Goal: Task Accomplishment & Management: Use online tool/utility

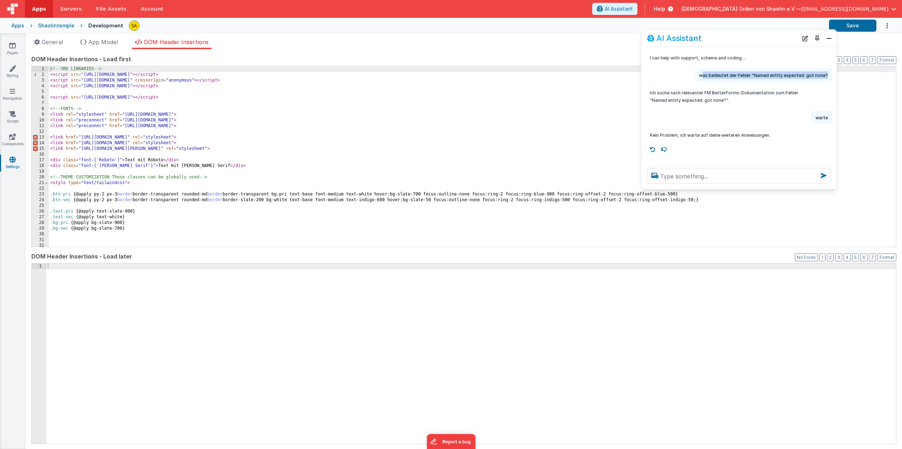
drag, startPoint x: 705, startPoint y: 76, endPoint x: 833, endPoint y: 73, distance: 127.9
click at [833, 73] on div "was bedeutet der Fehler "Named entity expected. got none?" at bounding box center [739, 75] width 195 height 13
drag, startPoint x: 703, startPoint y: 76, endPoint x: 833, endPoint y: 77, distance: 129.7
click at [833, 77] on div "was bedeutet der Fehler "Named entity expected. got none?" at bounding box center [739, 75] width 195 height 13
copy p "was bedeutet der Fehler "Named entity expected. got none?"
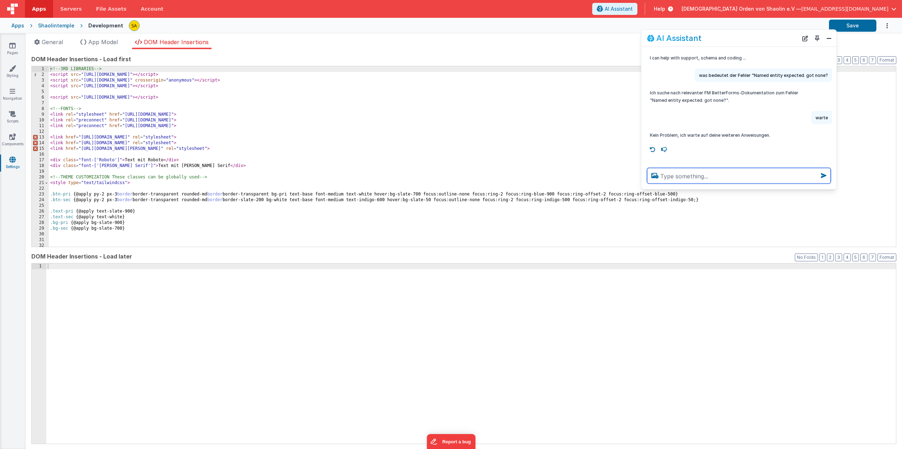
click at [687, 176] on textarea at bounding box center [739, 176] width 184 height 16
paste textarea "was bedeutet der Fehler "Named entity expected. got none?"
type textarea "was bedeutet der Fehler "Named entity expected. got none? om DOM"
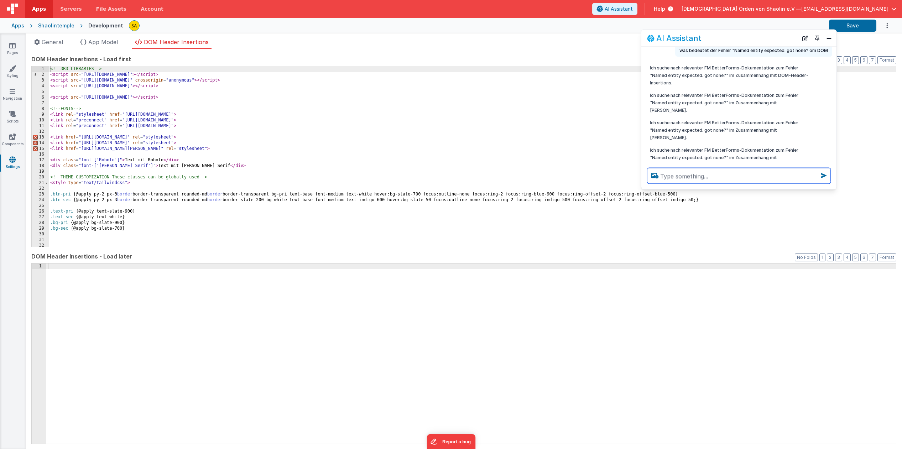
scroll to position [103, 0]
click at [13, 48] on icon at bounding box center [12, 45] width 6 height 7
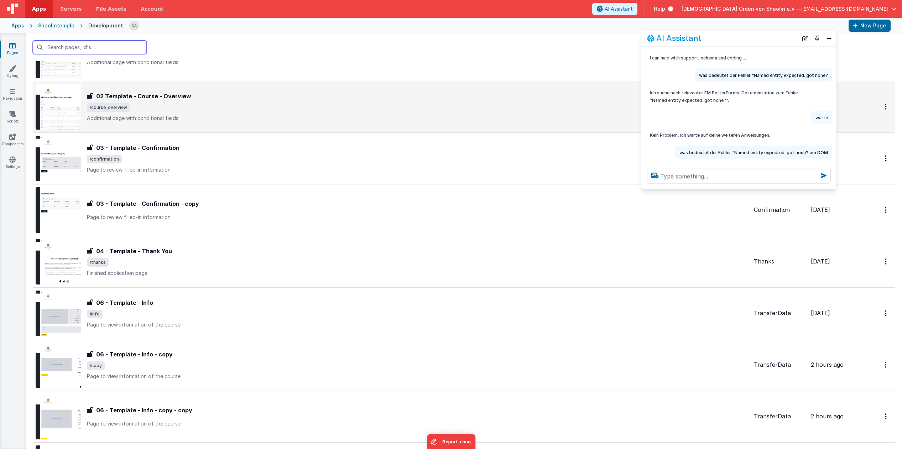
scroll to position [385, 0]
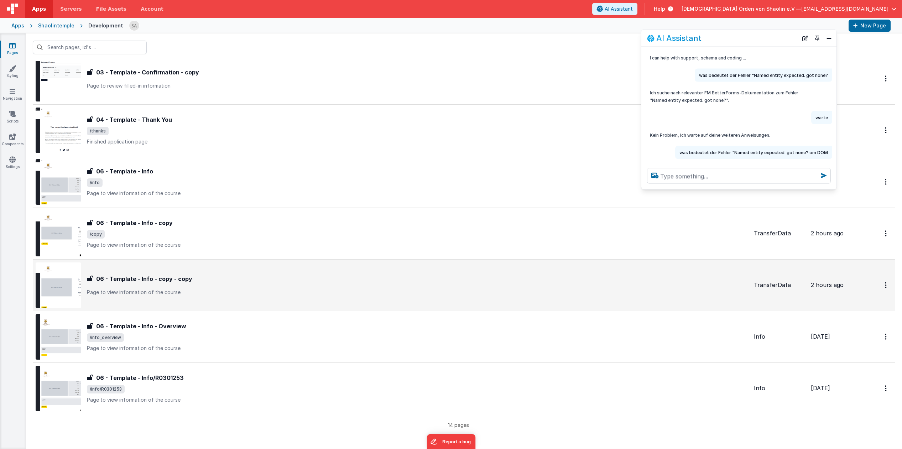
click at [405, 288] on div "06 - Template - Info - copy - copy 06 - Template - Info - copy - copy Page to v…" at bounding box center [418, 285] width 662 height 21
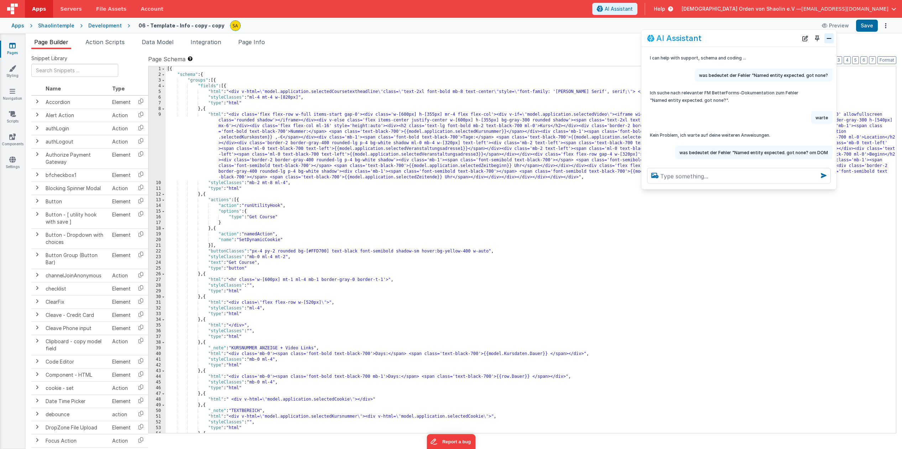
click at [829, 38] on button "Close" at bounding box center [829, 38] width 9 height 10
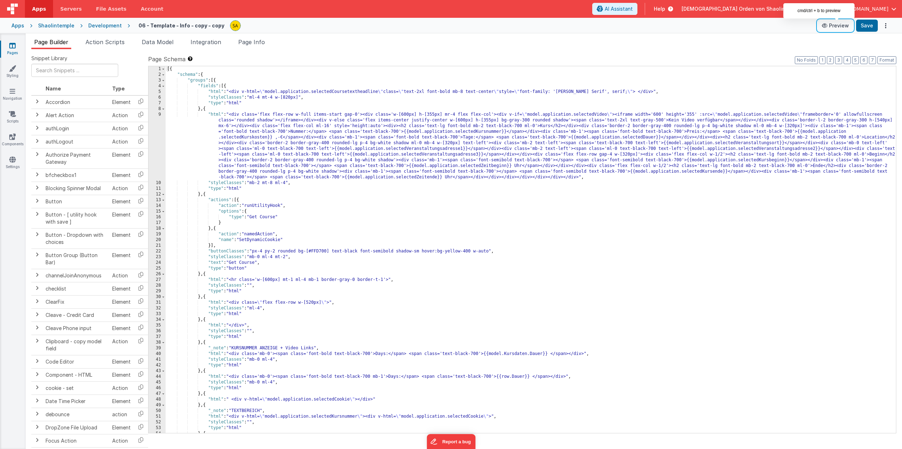
click at [840, 26] on button "Preview" at bounding box center [836, 25] width 36 height 11
click at [565, 93] on div "[{ "schema" : { "groups" : [{ "fields" : [{ "html" : "<div v-html= \" model.app…" at bounding box center [531, 255] width 731 height 378
click at [576, 93] on div "[{ "schema" : { "groups" : [{ "fields" : [{ "html" : "<div v-html= \" model.app…" at bounding box center [531, 255] width 731 height 378
click at [870, 28] on button "Save" at bounding box center [868, 26] width 22 height 12
click at [575, 92] on div "[{ "schema" : { "groups" : [{ "fields" : [{ "html" : "<div v-html= \" model.app…" at bounding box center [531, 255] width 731 height 378
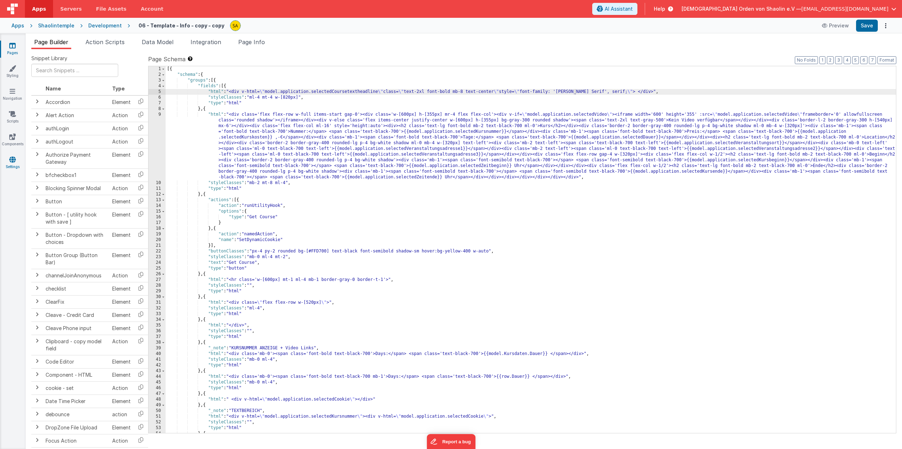
click at [11, 163] on icon at bounding box center [12, 159] width 6 height 7
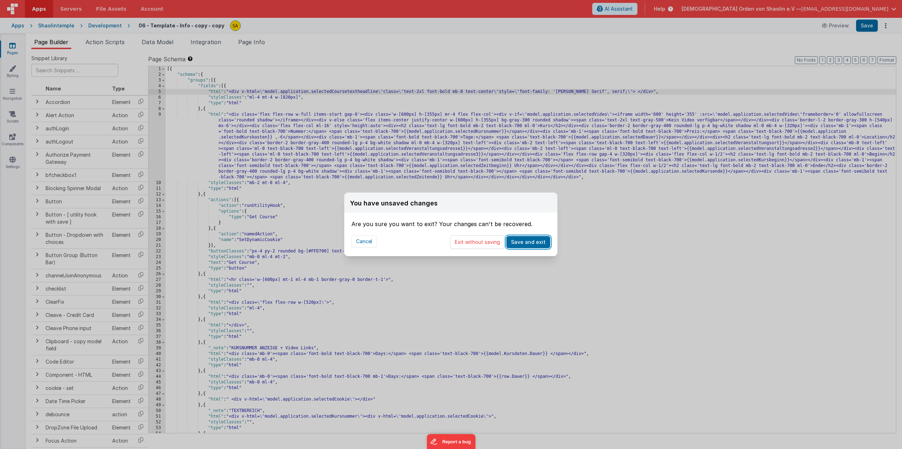
drag, startPoint x: 521, startPoint y: 241, endPoint x: 358, endPoint y: 142, distance: 190.6
click at [521, 241] on button "Save and exit" at bounding box center [529, 242] width 44 height 12
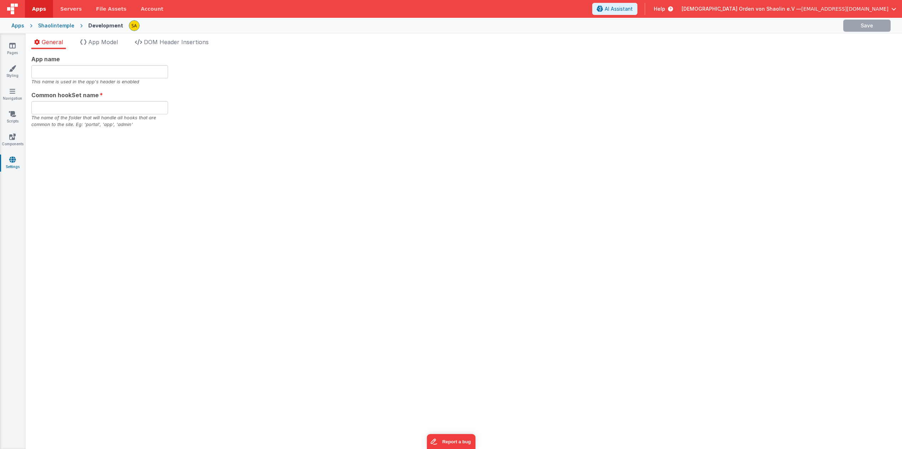
type input "[DEMOGRAPHIC_DATA]"
type input "app"
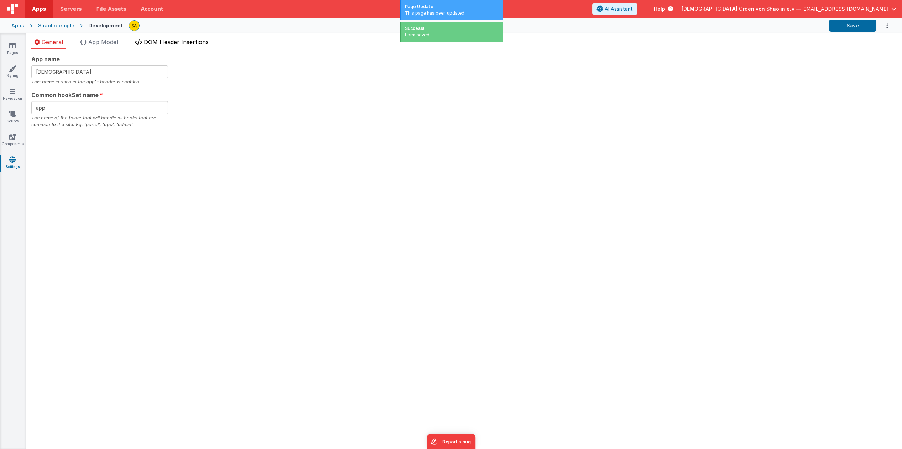
click at [173, 40] on span "DOM Header Insertions" at bounding box center [176, 41] width 65 height 7
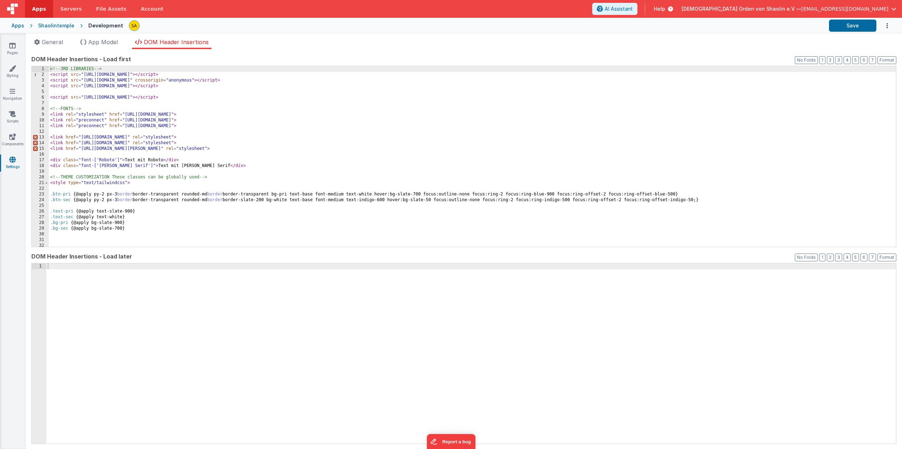
click at [14, 47] on icon at bounding box center [12, 45] width 6 height 7
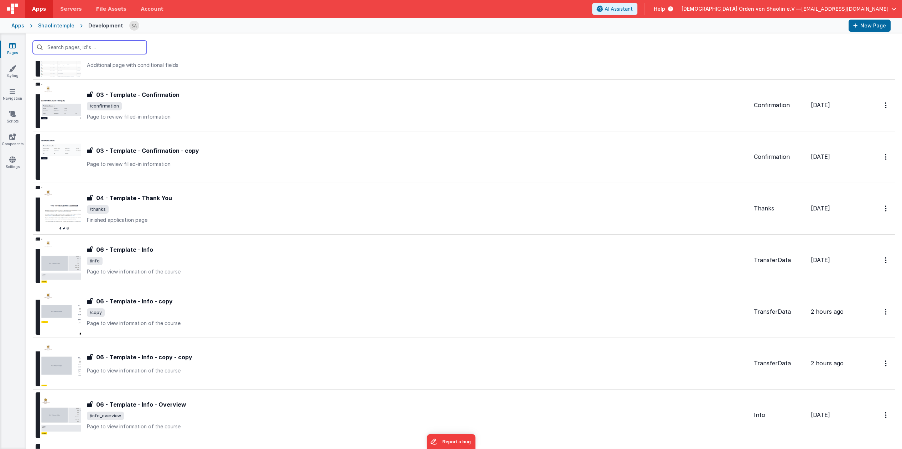
scroll to position [307, 0]
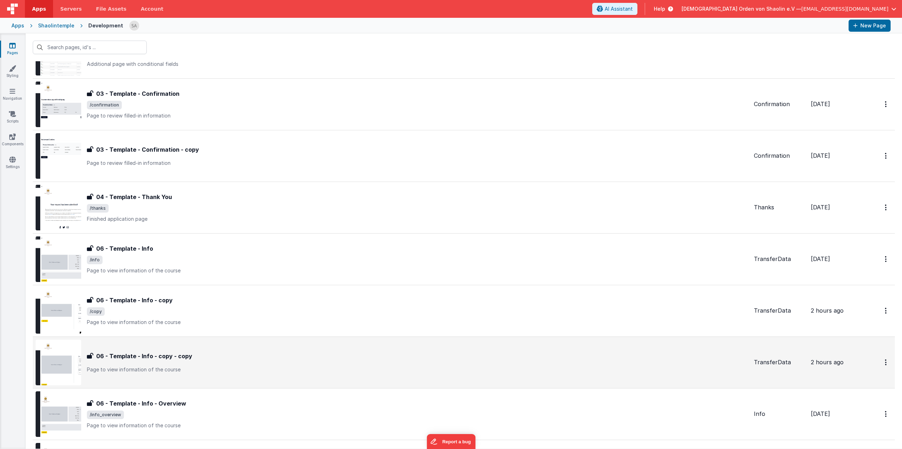
click at [395, 353] on div "06 - Template - Info - copy - copy" at bounding box center [418, 356] width 662 height 9
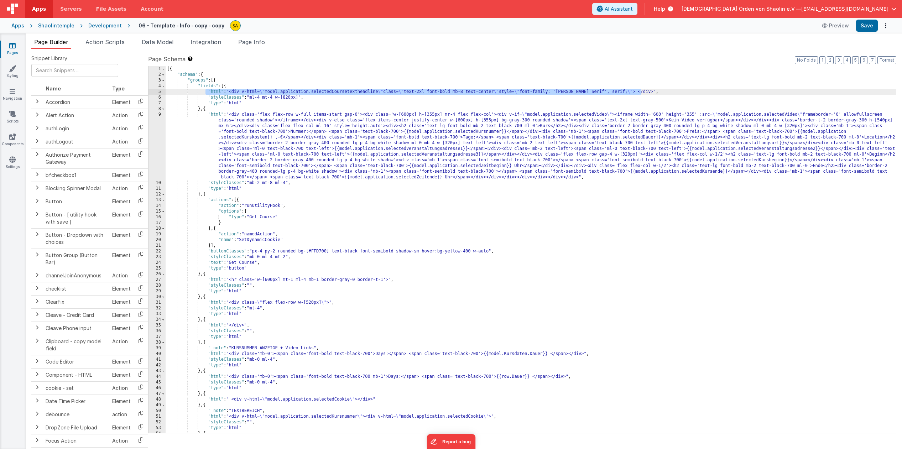
drag, startPoint x: 206, startPoint y: 91, endPoint x: 647, endPoint y: 93, distance: 441.5
click at [647, 93] on div "[{ "schema" : { "groups" : [{ "fields" : [{ "html" : "<div v-html= \" model.app…" at bounding box center [531, 255] width 731 height 378
click at [633, 7] on span "AI Assistant" at bounding box center [619, 8] width 28 height 7
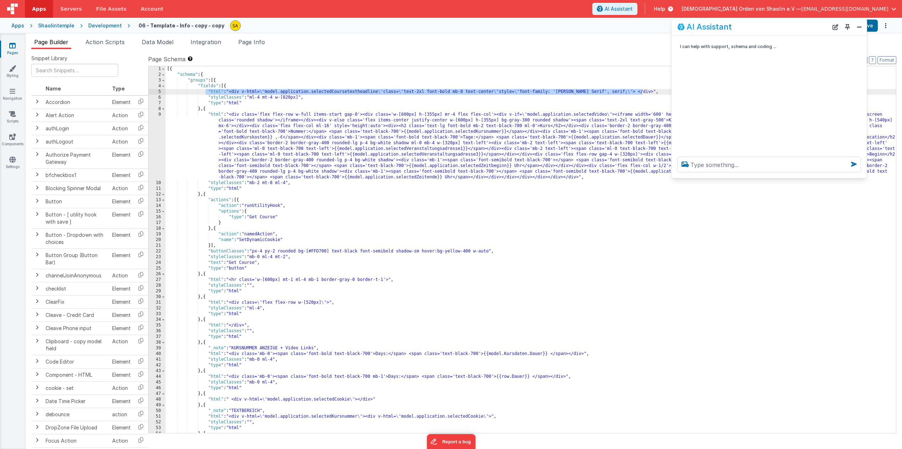
drag, startPoint x: 92, startPoint y: 296, endPoint x: 735, endPoint y: 32, distance: 695.3
click at [737, 29] on div "AI Assistant" at bounding box center [753, 26] width 151 height 9
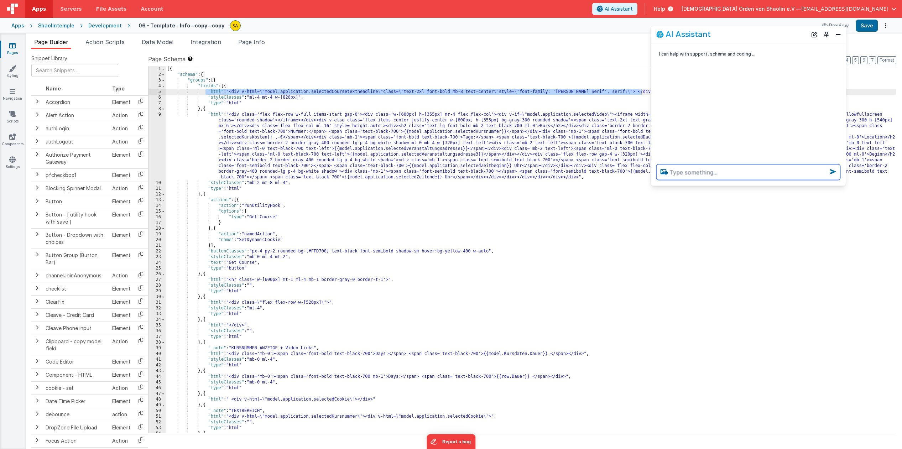
click at [720, 174] on textarea at bounding box center [749, 172] width 184 height 16
paste textarea ""html": "<div v-html=\"model.application.selectedCoursetextheadline\" class=\"t…"
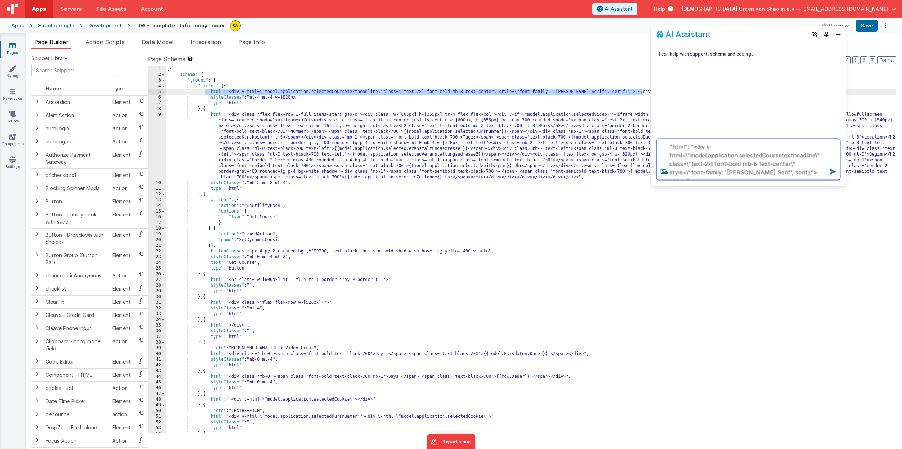
scroll to position [1, 0]
type textarea ""html": "<div v-html=\"model.application.selectedCoursetextheadline\" class=\"t…"
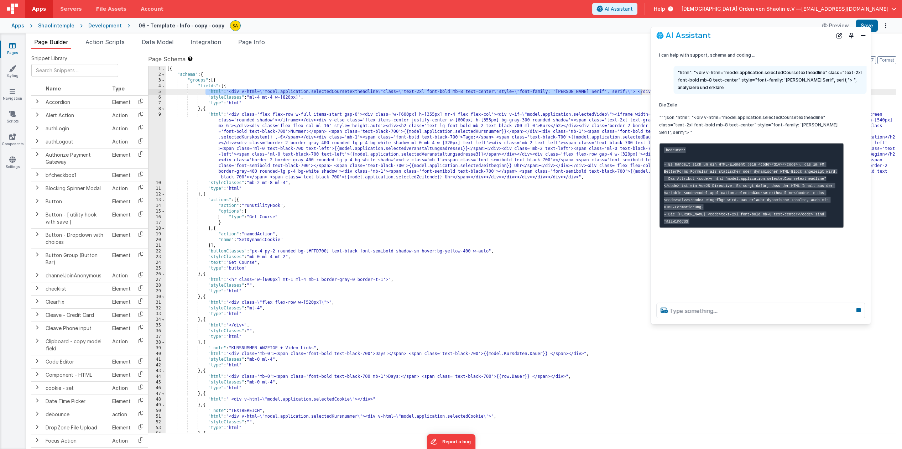
scroll to position [0, 0]
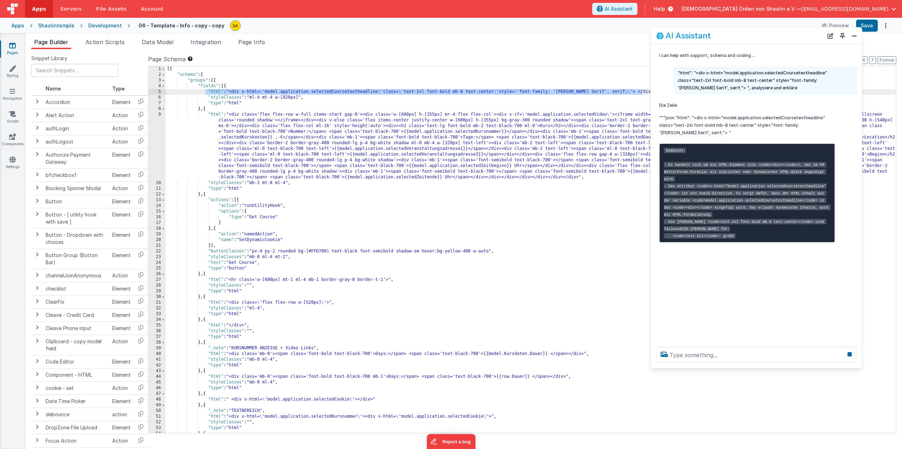
drag, startPoint x: 844, startPoint y: 185, endPoint x: 808, endPoint y: 340, distance: 159.9
click at [853, 368] on div at bounding box center [756, 354] width 211 height 27
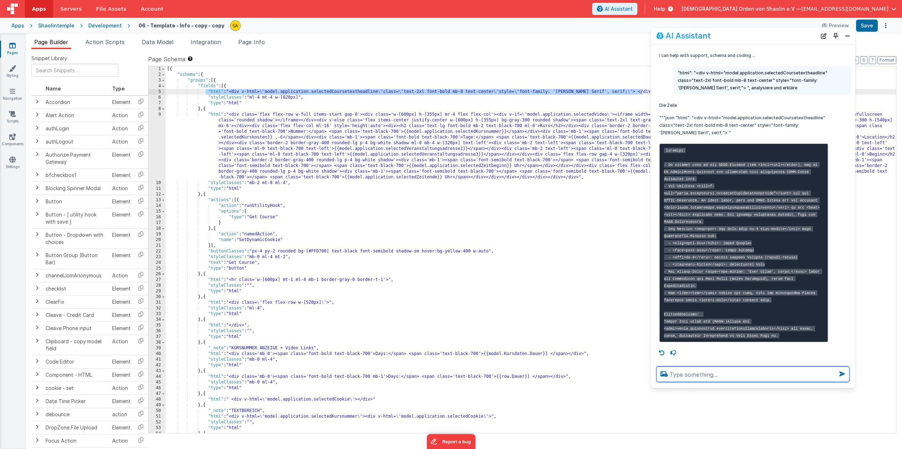
scroll to position [12, 0]
click at [12, 158] on icon at bounding box center [12, 159] width 6 height 7
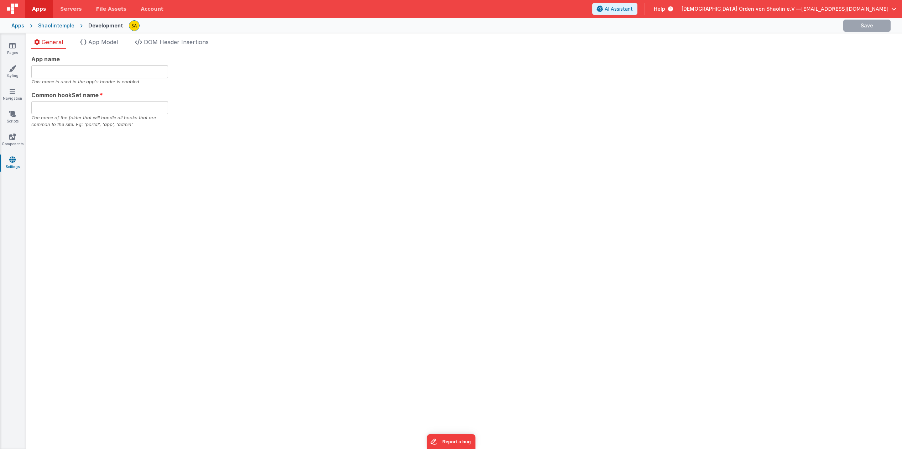
type input "[DEMOGRAPHIC_DATA]"
type input "app"
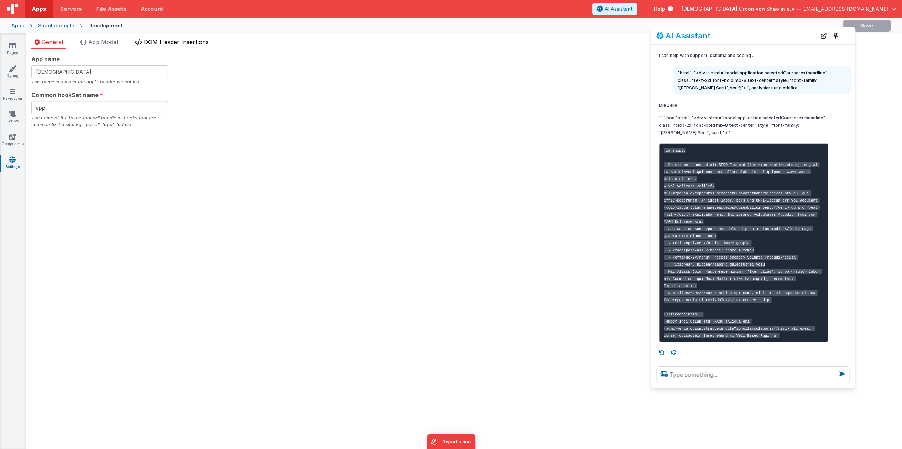
click at [152, 45] on span "DOM Header Insertions" at bounding box center [176, 41] width 65 height 7
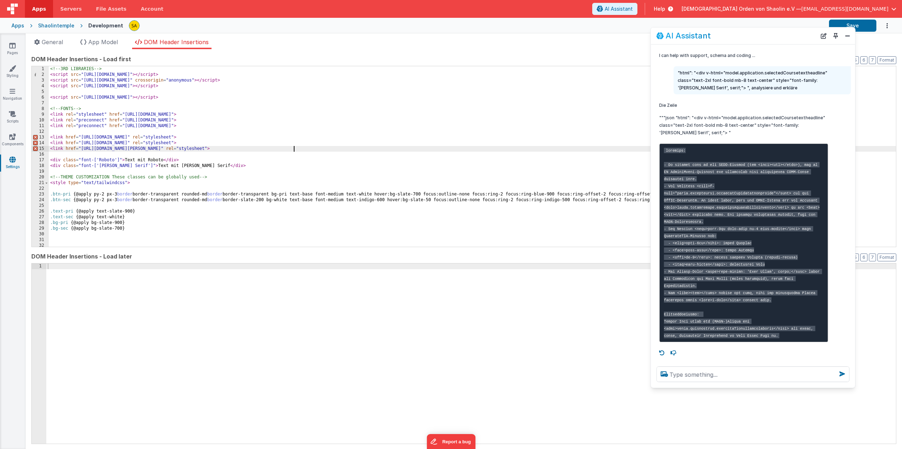
click at [302, 151] on div "<!-- 3RD LIBRARIES --> < script src = "[URL][DOMAIN_NAME]" > </ script > < scri…" at bounding box center [473, 162] width 848 height 192
drag, startPoint x: 210, startPoint y: 149, endPoint x: 208, endPoint y: 159, distance: 10.2
click at [188, 149] on div "<!-- 3RD LIBRARIES --> < script src = "[URL][DOMAIN_NAME]" > </ script > < scri…" at bounding box center [473, 162] width 848 height 192
click at [850, 37] on button "Close" at bounding box center [847, 36] width 9 height 10
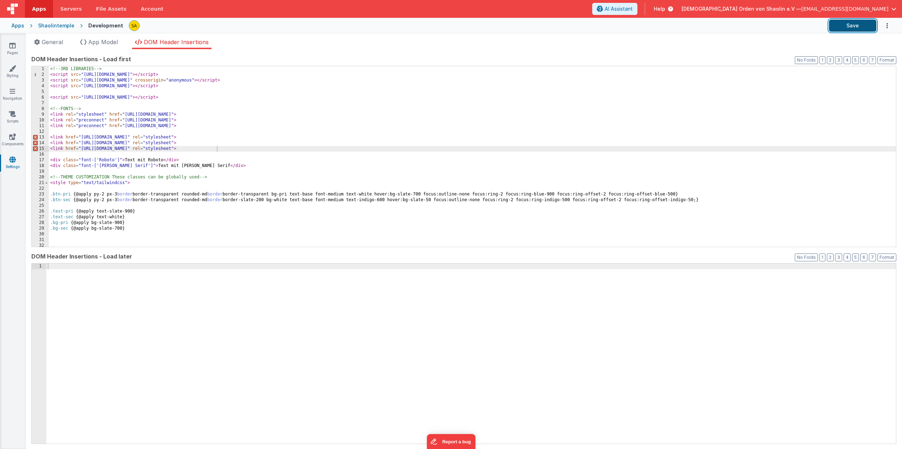
click at [856, 28] on button "Save" at bounding box center [852, 26] width 47 height 12
click at [14, 48] on icon at bounding box center [12, 45] width 6 height 7
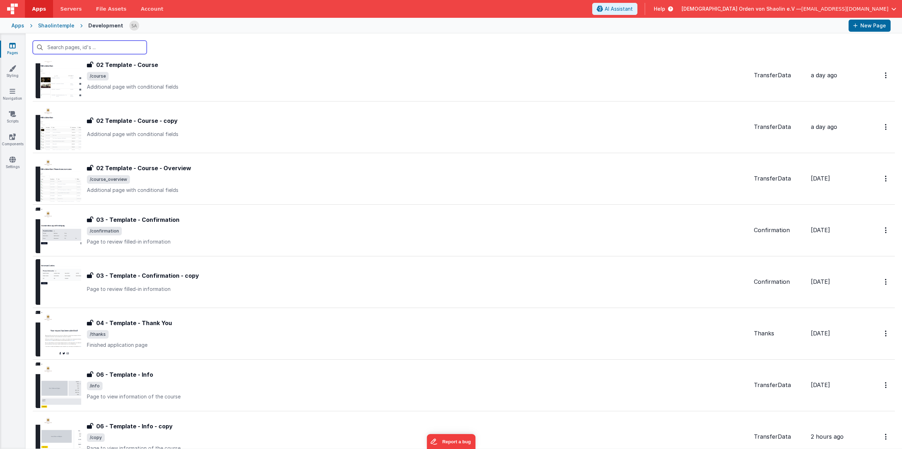
scroll to position [385, 0]
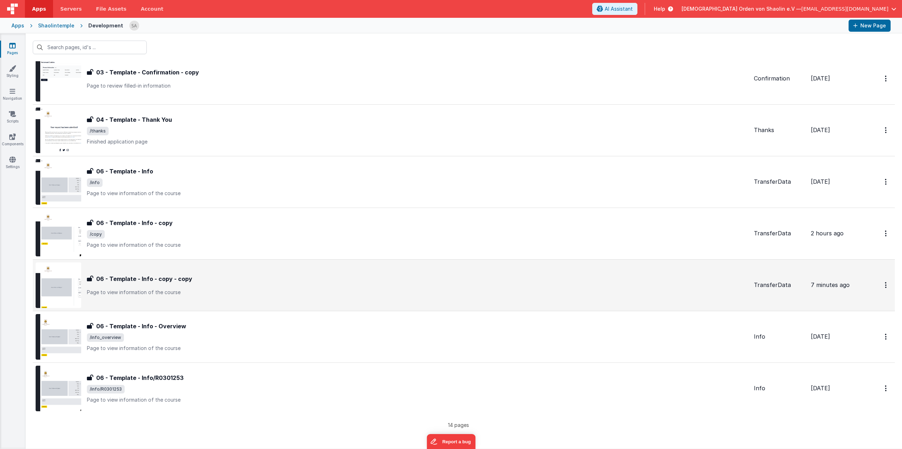
click at [345, 290] on p "Page to view information of the course" at bounding box center [418, 292] width 662 height 7
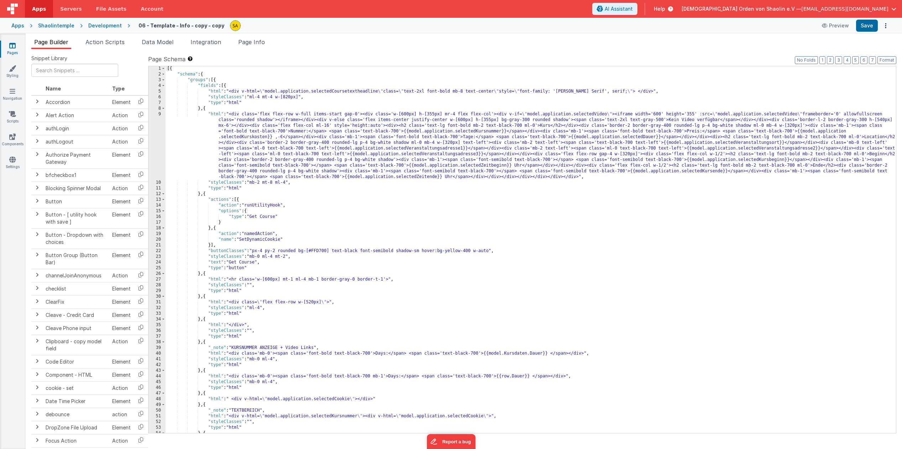
scroll to position [3, 0]
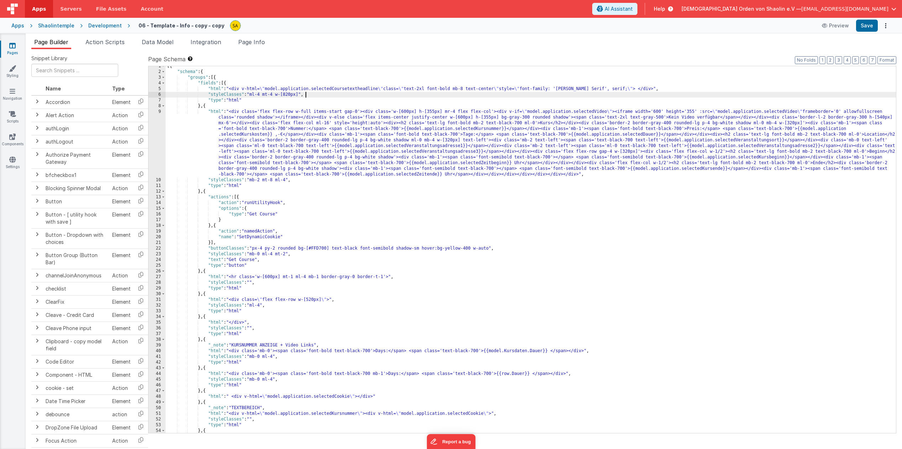
click at [575, 93] on div "[{ "schema" : { "groups" : [{ "fields" : [{ "html" : "<div v-html= \" model.app…" at bounding box center [531, 252] width 731 height 378
click at [587, 89] on div "[{ "schema" : { "groups" : [{ "fields" : [{ "html" : "<div v-html= \" model.app…" at bounding box center [531, 252] width 731 height 378
drag, startPoint x: 588, startPoint y: 88, endPoint x: 575, endPoint y: 94, distance: 13.9
click at [563, 88] on div "[{ "schema" : { "groups" : [{ "fields" : [{ "html" : "<div v-html= \" model.app…" at bounding box center [531, 252] width 731 height 378
click at [865, 26] on button "Save" at bounding box center [868, 26] width 22 height 12
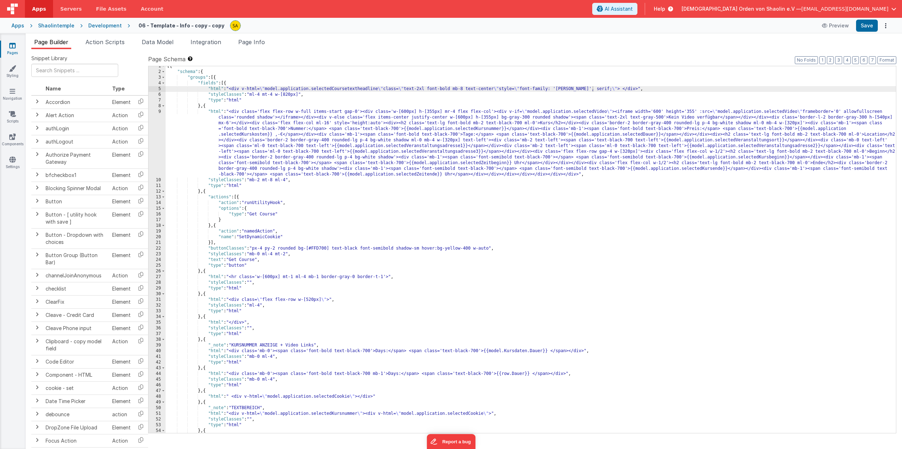
click at [560, 90] on div "[{ "schema" : { "groups" : [{ "fields" : [{ "html" : "<div v-html= \" model.app…" at bounding box center [531, 252] width 731 height 378
click at [869, 29] on button "Save" at bounding box center [868, 26] width 22 height 12
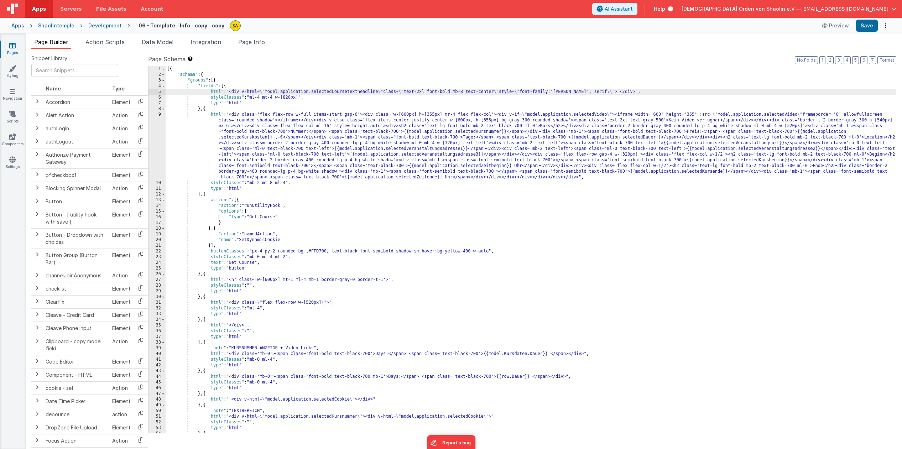
scroll to position [0, 0]
click at [600, 73] on div "[{ "schema" : { "groups" : [{ "fields" : [{ "html" : "<div v-html= \" model.app…" at bounding box center [531, 255] width 731 height 378
click at [633, 10] on span "AI Assistant" at bounding box center [619, 8] width 28 height 7
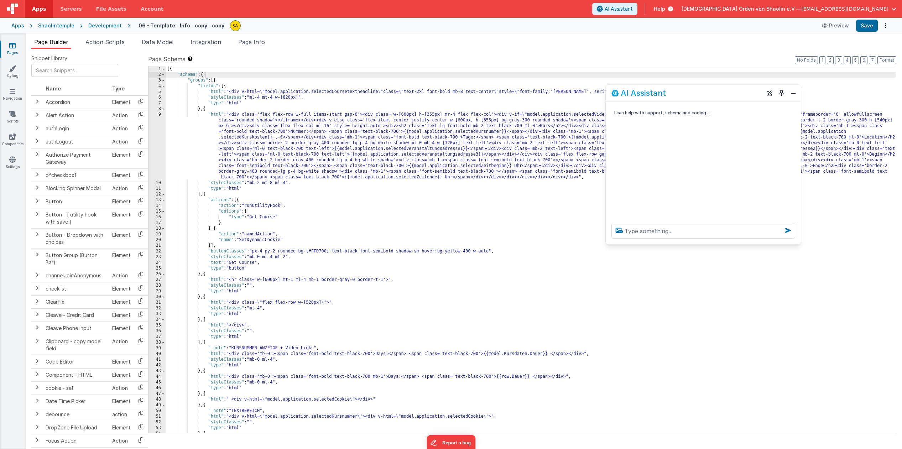
drag, startPoint x: 99, startPoint y: 296, endPoint x: 698, endPoint y: 107, distance: 628.0
click at [700, 96] on div "AI Assistant" at bounding box center [687, 93] width 151 height 9
click at [687, 233] on textarea at bounding box center [705, 231] width 184 height 16
click at [638, 232] on textarea "was font-bold, wie stelle" at bounding box center [705, 231] width 184 height 16
click at [700, 231] on textarea "font-bold, wie stelle" at bounding box center [705, 231] width 184 height 16
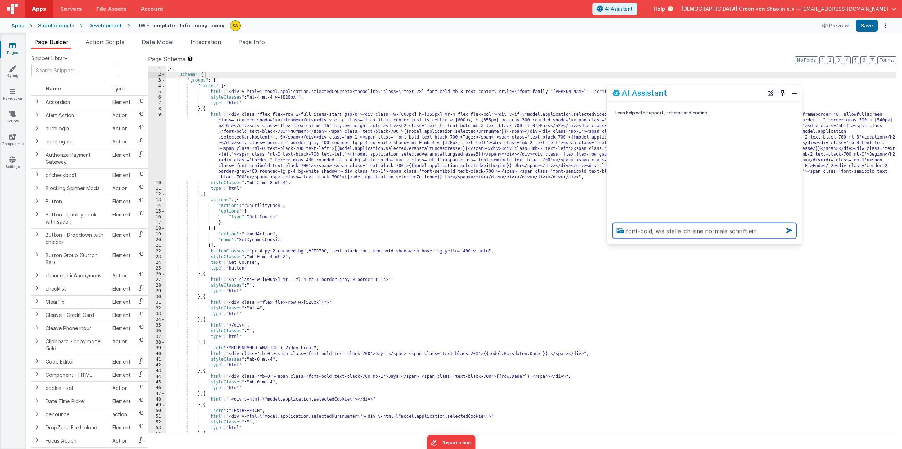
type textarea "font-bold, wie stelle ich eine normale schrift ein"
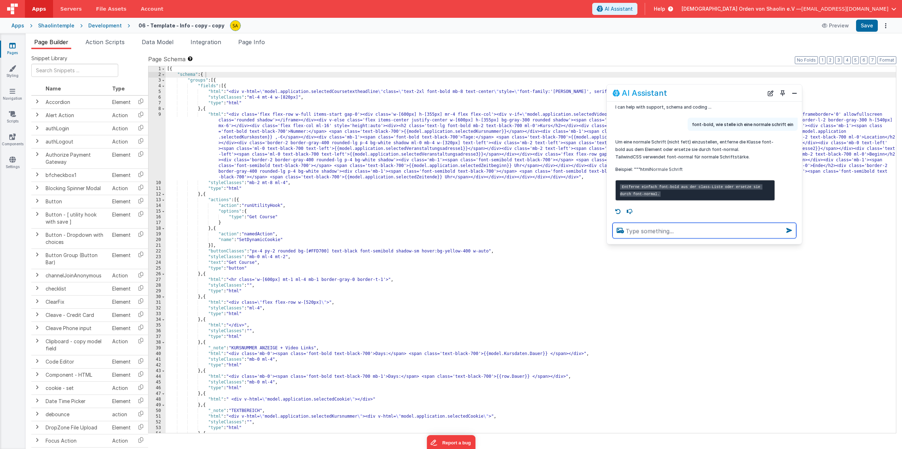
scroll to position [13, 0]
drag, startPoint x: 455, startPoint y: 93, endPoint x: 454, endPoint y: 104, distance: 11.1
click at [455, 93] on div "[{ "schema" : { "groups" : [{ "fields" : [{ "html" : "<div v-html= \" model.app…" at bounding box center [531, 255] width 731 height 378
click at [869, 29] on button "Save" at bounding box center [868, 26] width 22 height 12
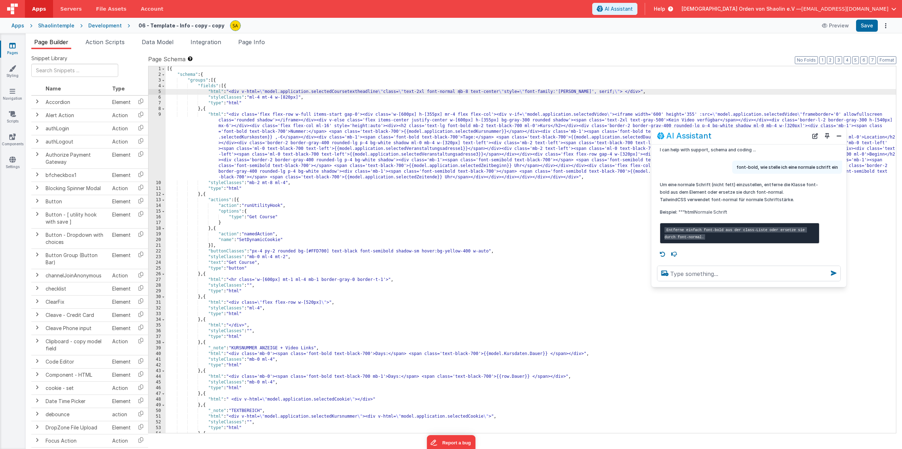
drag, startPoint x: 720, startPoint y: 90, endPoint x: 754, endPoint y: 216, distance: 130.3
click at [764, 133] on div "AI Assistant" at bounding box center [732, 135] width 151 height 9
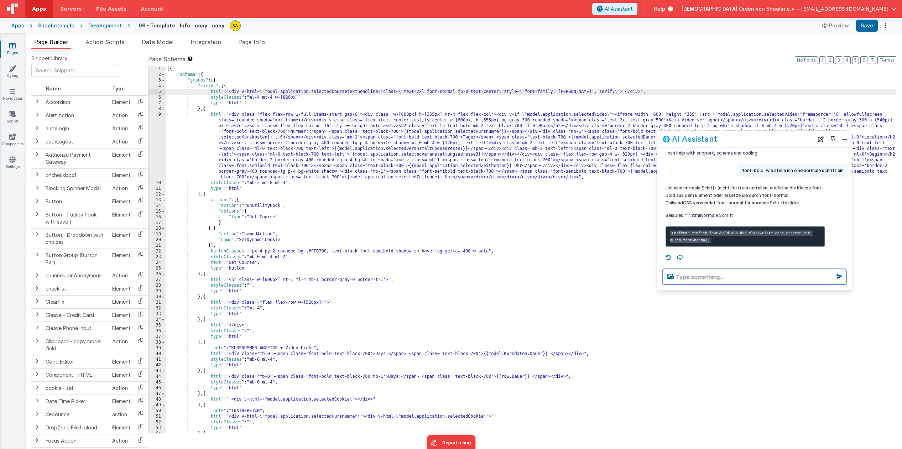
click at [715, 277] on textarea at bounding box center [755, 277] width 184 height 16
type textarea "[PERSON_NAME] wird nicht eingestellt"
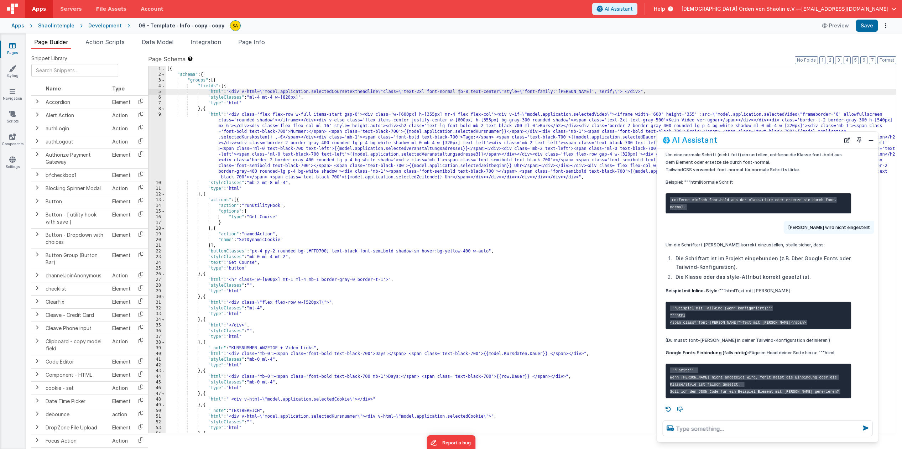
scroll to position [76, 0]
drag, startPoint x: 850, startPoint y: 289, endPoint x: 876, endPoint y: 436, distance: 149.5
click at [876, 439] on div at bounding box center [768, 428] width 222 height 27
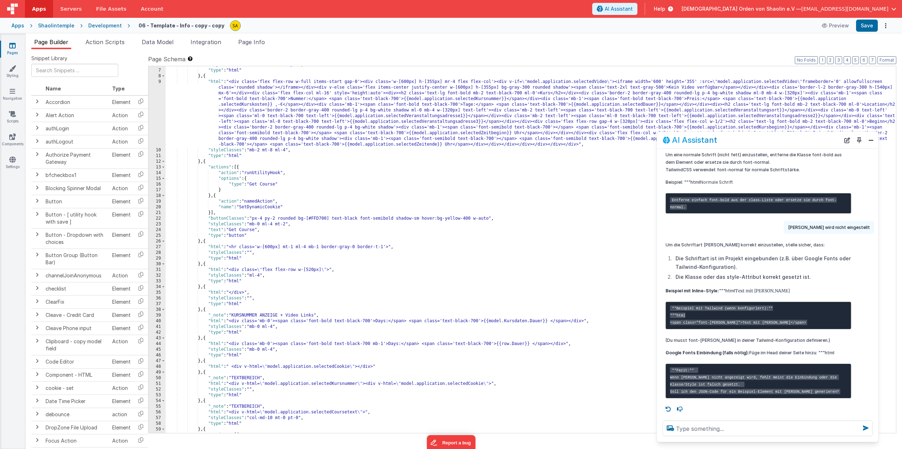
scroll to position [33, 0]
click at [503, 201] on div ""styleClasses" : "ml-4 mt-4 w-[820px]" , "type" : "html" } , { "html" : "<div c…" at bounding box center [531, 251] width 731 height 378
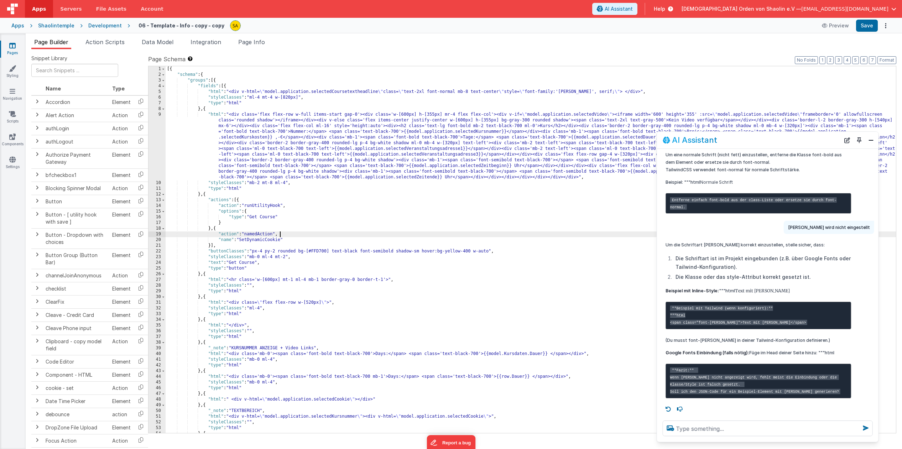
scroll to position [76, 0]
click at [712, 431] on textarea at bounding box center [768, 429] width 210 height 16
type textarea "ja"
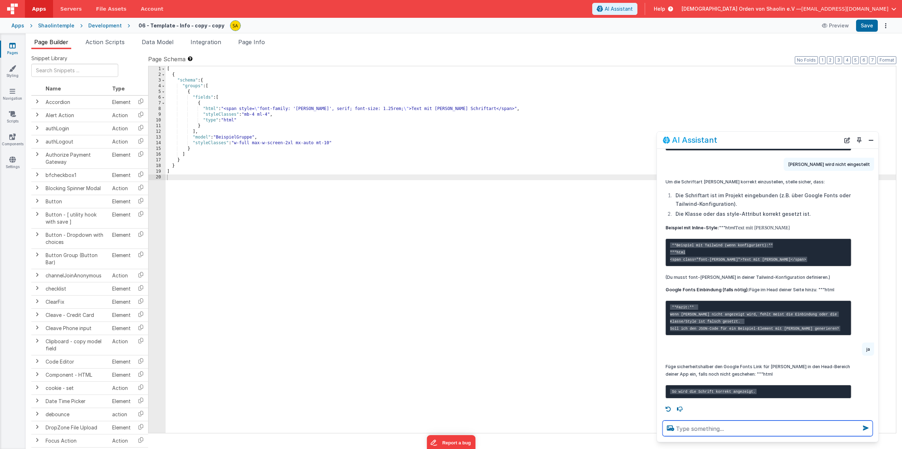
scroll to position [118, 0]
click at [12, 45] on icon at bounding box center [12, 45] width 6 height 7
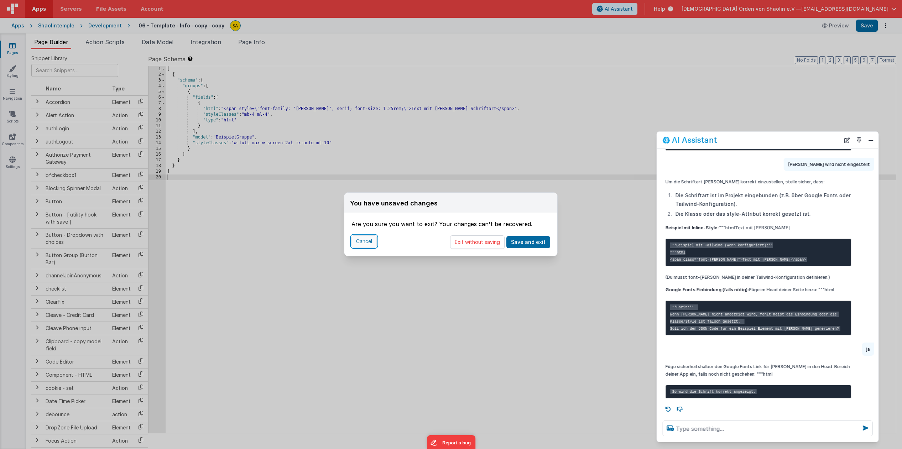
drag, startPoint x: 369, startPoint y: 241, endPoint x: 362, endPoint y: 242, distance: 7.1
click at [369, 241] on button "Cancel" at bounding box center [364, 242] width 25 height 12
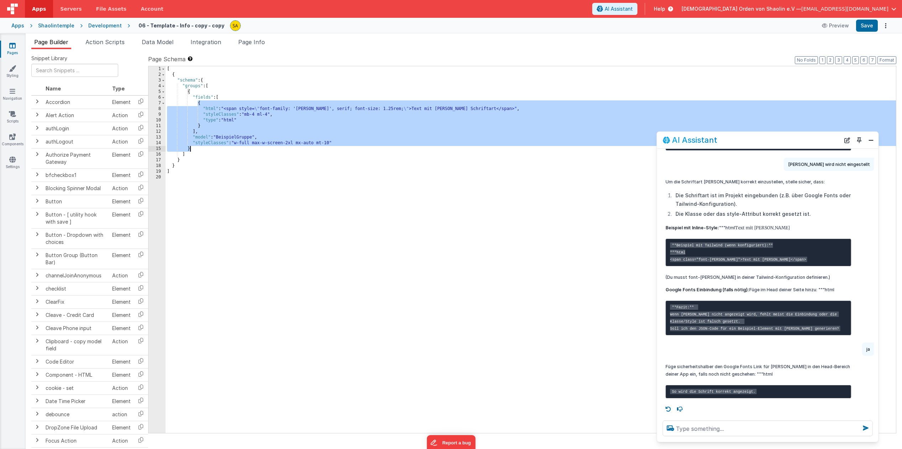
drag, startPoint x: 198, startPoint y: 103, endPoint x: 198, endPoint y: 148, distance: 44.5
click at [198, 148] on div "[ { "schema" : { "groups" : [ { "fields" : [ { "html" : "<span style= \" font-f…" at bounding box center [531, 255] width 731 height 378
click at [13, 47] on icon at bounding box center [12, 45] width 6 height 7
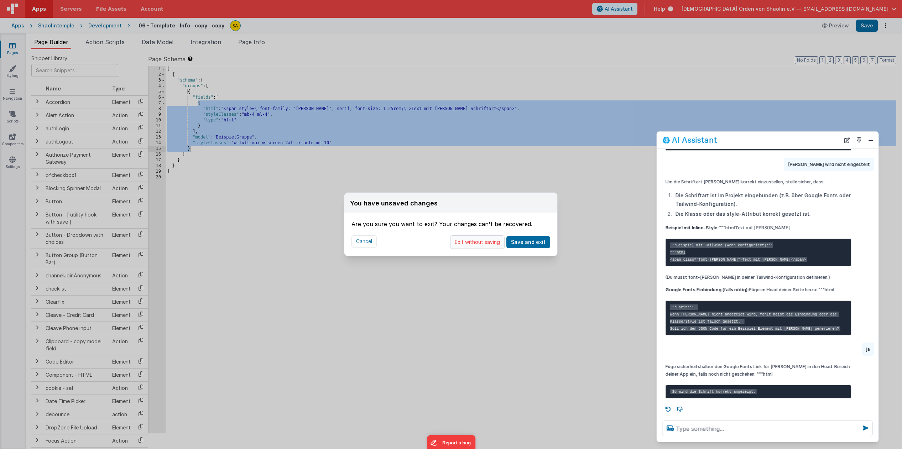
click at [483, 243] on button "Exit without saving" at bounding box center [477, 243] width 55 height 14
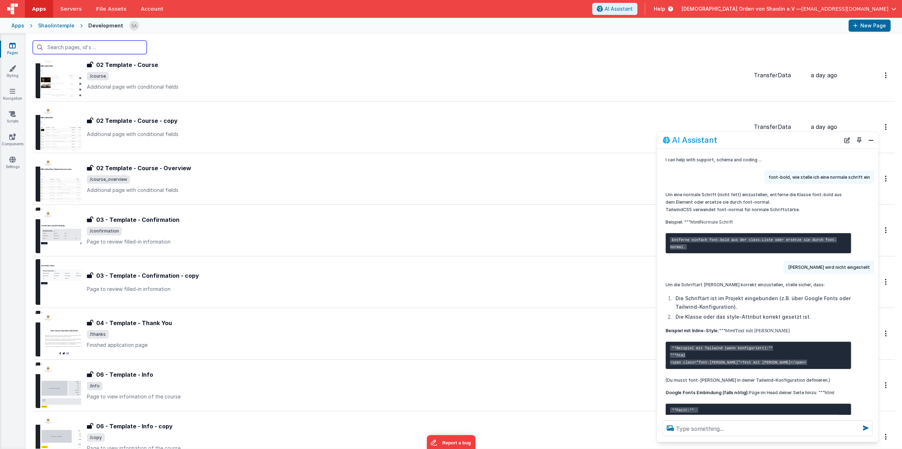
scroll to position [385, 0]
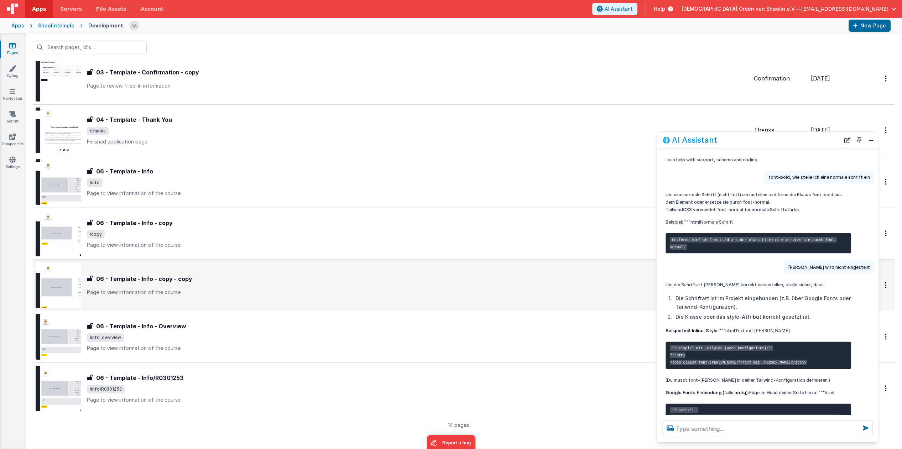
click at [414, 293] on p "Page to view information of the course" at bounding box center [418, 292] width 662 height 7
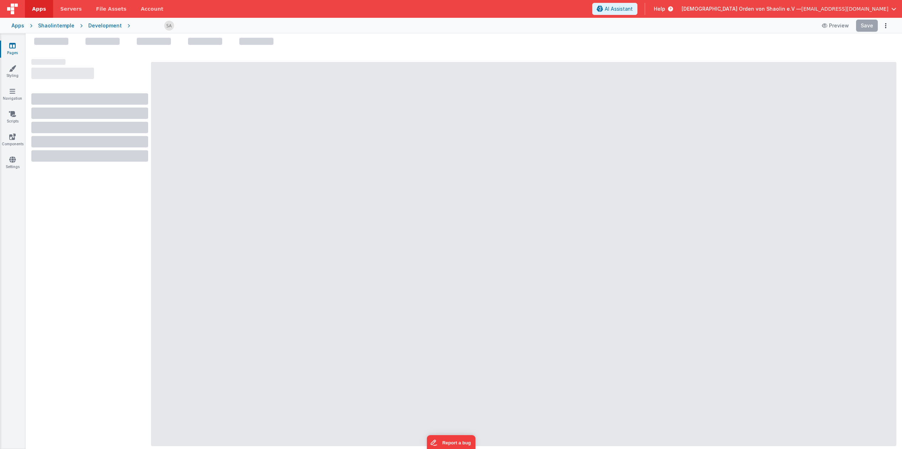
click at [414, 293] on div at bounding box center [524, 254] width 746 height 384
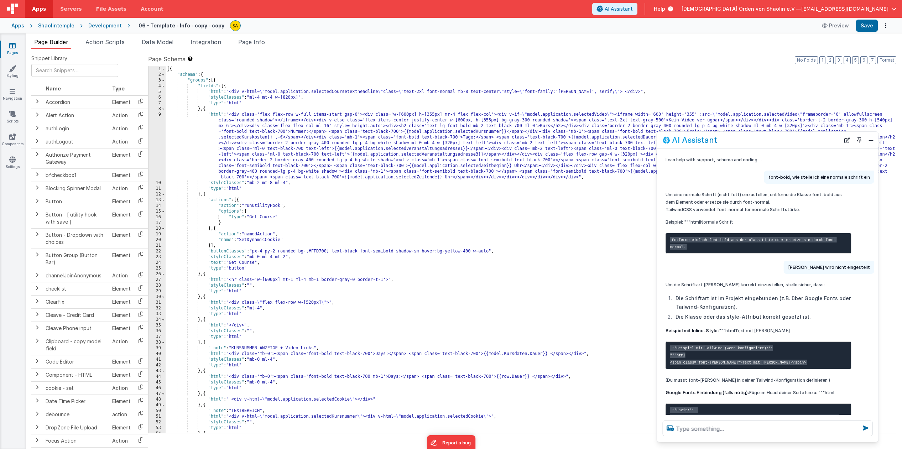
click at [206, 109] on div "[{ "schema" : { "groups" : [{ "fields" : [{ "html" : "<div v-html= \" model.app…" at bounding box center [531, 255] width 731 height 378
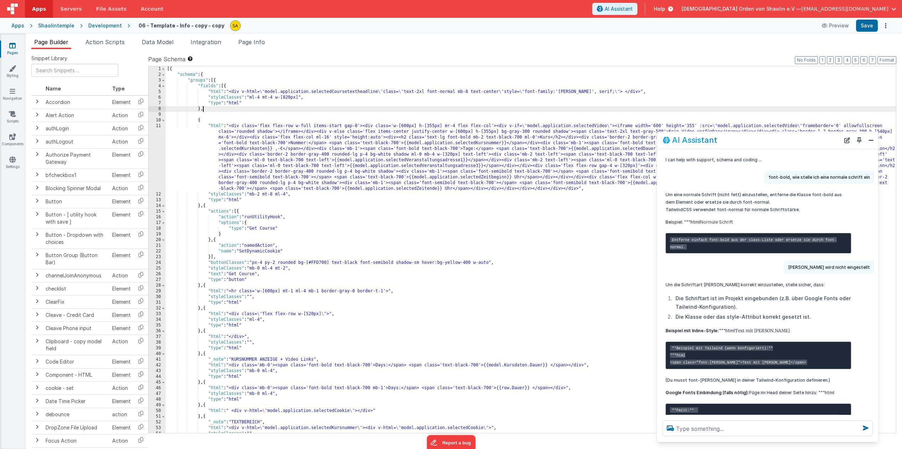
paste textarea
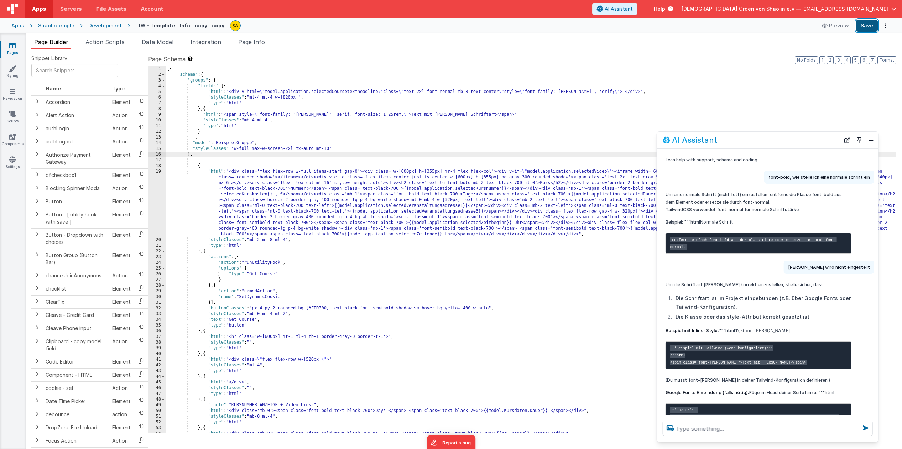
click at [870, 28] on button "Save" at bounding box center [868, 26] width 22 height 12
click at [838, 27] on button "Preview" at bounding box center [836, 25] width 36 height 11
click at [14, 158] on icon at bounding box center [12, 159] width 6 height 7
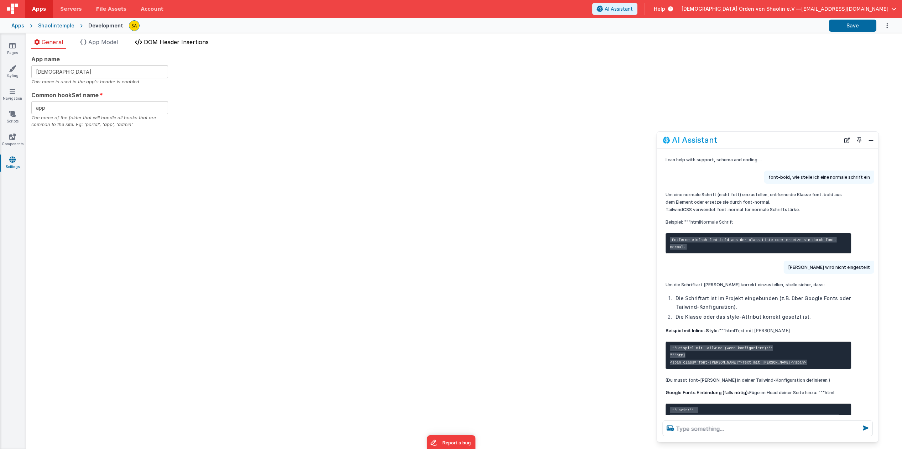
click at [201, 45] on span "DOM Header Insertions" at bounding box center [176, 41] width 65 height 7
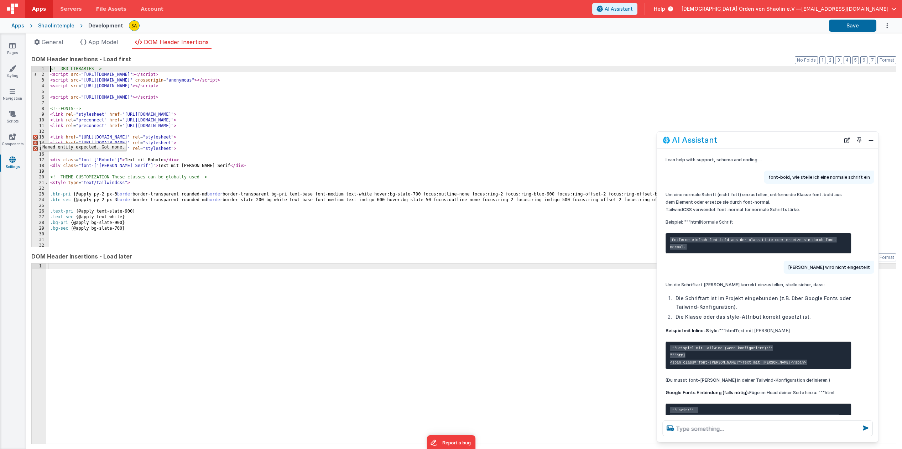
click at [35, 138] on div "13" at bounding box center [40, 138] width 17 height 6
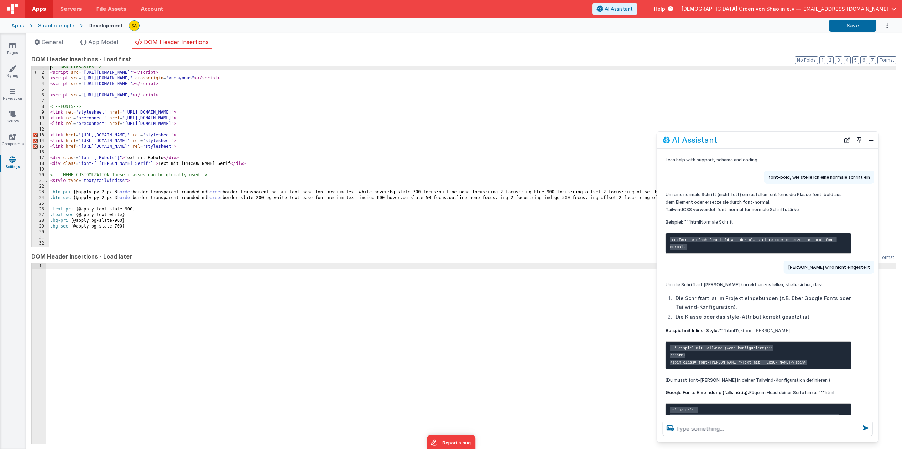
click at [222, 149] on div "<!-- 3RD LIBRARIES --> < script src = "[URL][DOMAIN_NAME]" > </ script > < scri…" at bounding box center [473, 160] width 848 height 192
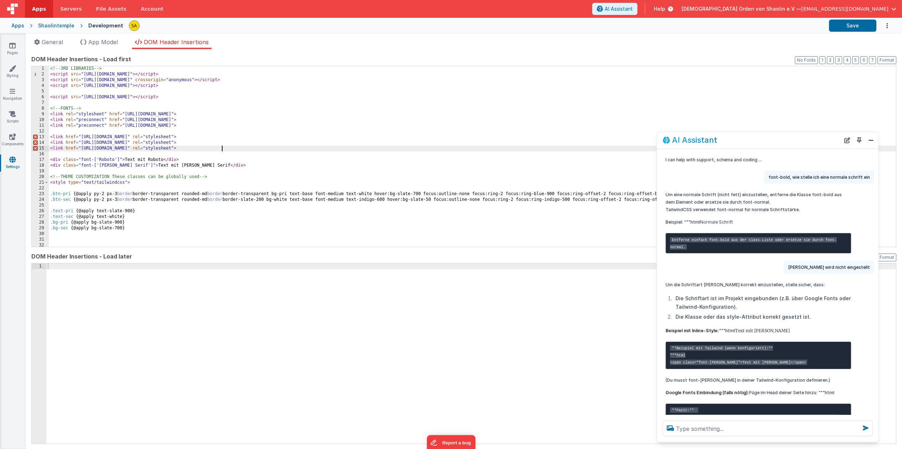
scroll to position [0, 0]
click at [860, 27] on button "Save" at bounding box center [852, 26] width 47 height 12
click at [224, 149] on div "<!-- 3RD LIBRARIES --> < script src = "[URL][DOMAIN_NAME]" > </ script > < scri…" at bounding box center [473, 162] width 848 height 192
drag, startPoint x: 223, startPoint y: 149, endPoint x: 225, endPoint y: 170, distance: 21.5
click at [223, 149] on div "<!-- 3RD LIBRARIES --> < script src = "[URL][DOMAIN_NAME]" > </ script > < scri…" at bounding box center [473, 162] width 848 height 192
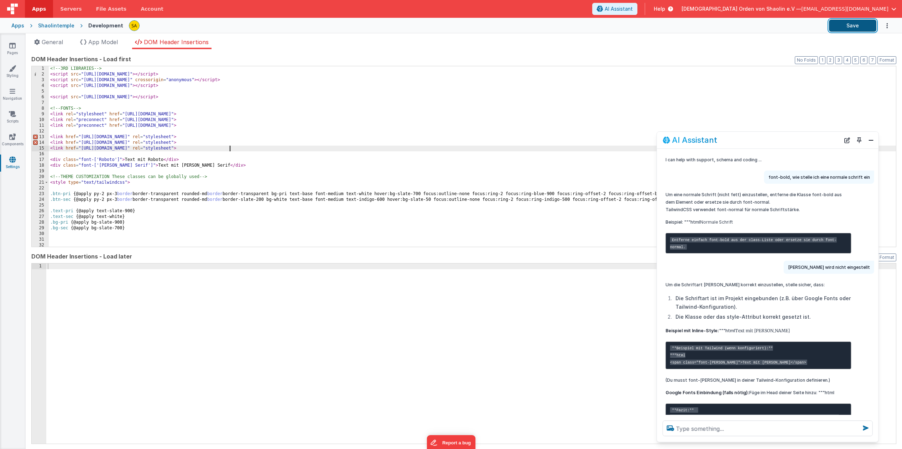
click at [848, 27] on button "Save" at bounding box center [852, 26] width 47 height 12
drag, startPoint x: 893, startPoint y: 31, endPoint x: 199, endPoint y: 143, distance: 702.8
click at [199, 143] on div "<!-- 3RD LIBRARIES --> < script src = "[URL][DOMAIN_NAME]" > </ script > < scri…" at bounding box center [473, 162] width 848 height 192
click at [217, 137] on div "<!-- 3RD LIBRARIES --> < script src = "[URL][DOMAIN_NAME]" > </ script > < scri…" at bounding box center [473, 162] width 848 height 192
click at [208, 144] on div "<!-- 3RD LIBRARIES --> < script src = "[URL][DOMAIN_NAME]" > </ script > < scri…" at bounding box center [473, 162] width 848 height 192
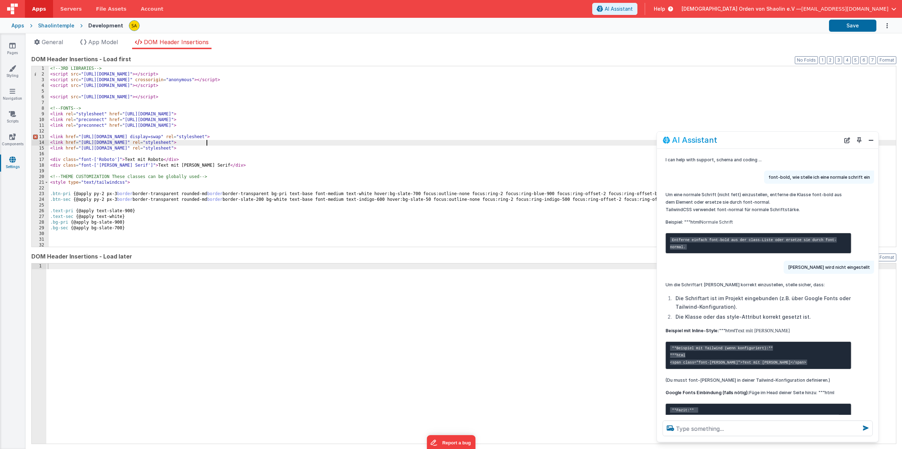
click at [228, 138] on div "<!-- 3RD LIBRARIES --> < script src = "[URL][DOMAIN_NAME]" > </ script > < scri…" at bounding box center [473, 162] width 848 height 192
click at [852, 26] on button "Save" at bounding box center [852, 26] width 47 height 12
click at [14, 47] on icon at bounding box center [12, 45] width 6 height 7
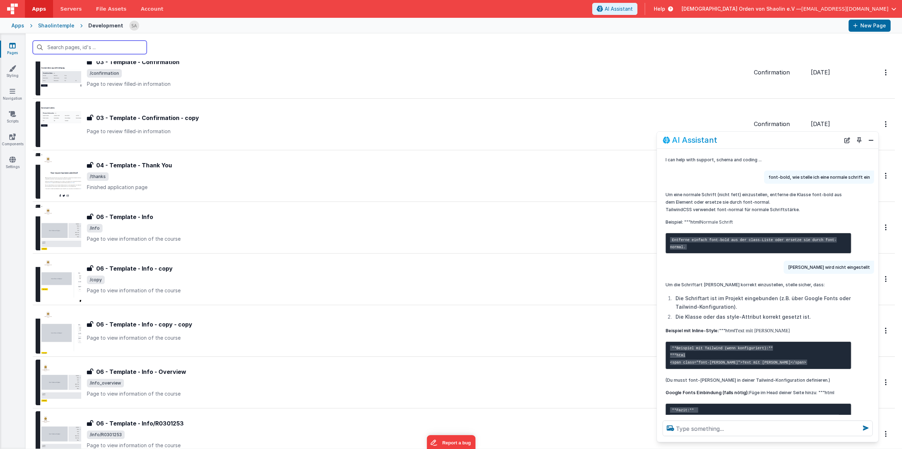
scroll to position [385, 0]
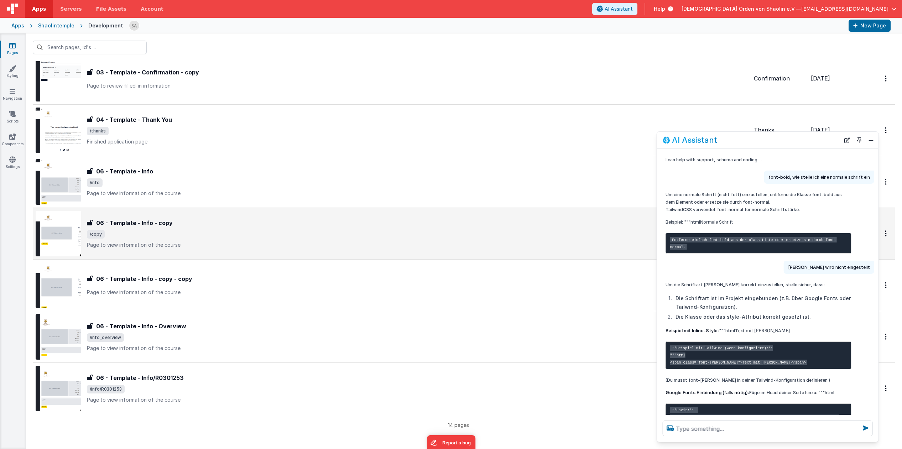
click at [408, 224] on div "06 - Template - Info - copy" at bounding box center [418, 223] width 662 height 9
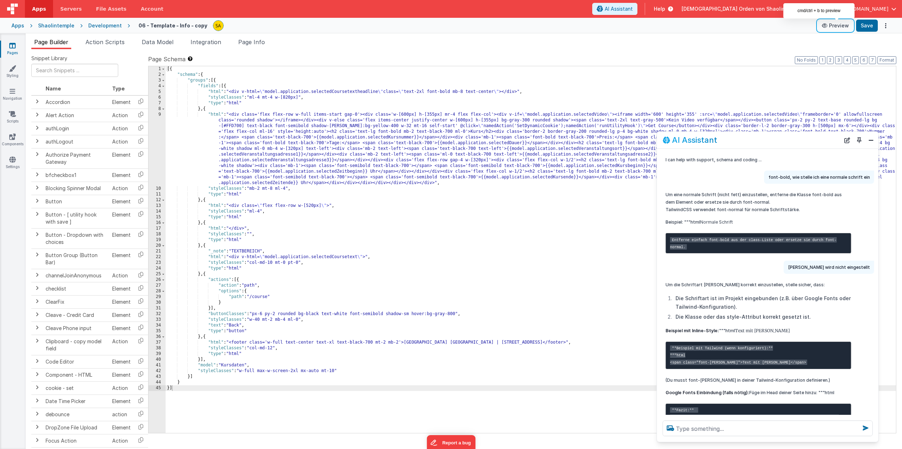
click at [838, 27] on button "Preview" at bounding box center [836, 25] width 36 height 11
click at [12, 47] on icon at bounding box center [12, 45] width 6 height 7
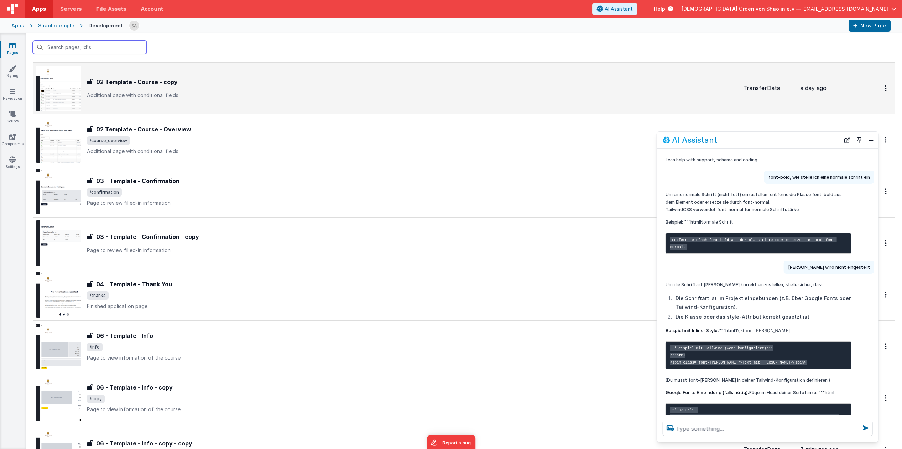
scroll to position [253, 0]
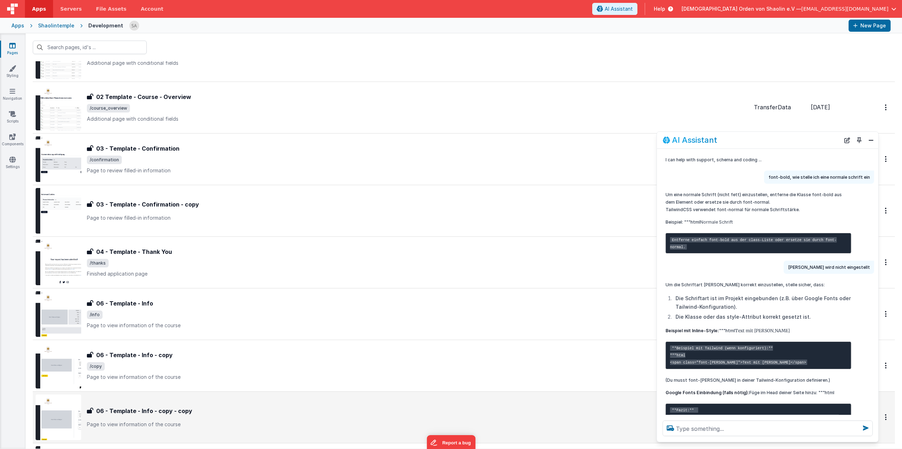
click at [378, 402] on div "06 - Template - Info - copy - copy 06 - Template - Info - copy - copy Page to v…" at bounding box center [392, 418] width 713 height 46
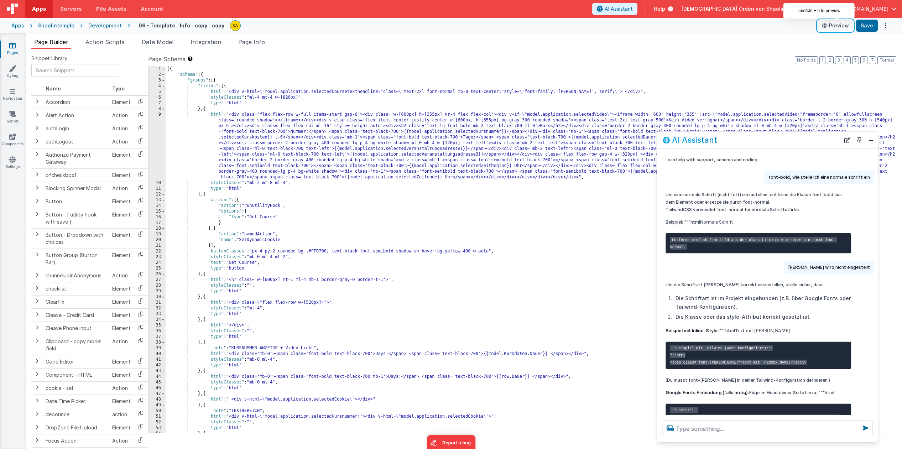
click at [839, 25] on button "Preview" at bounding box center [836, 25] width 36 height 11
drag, startPoint x: 765, startPoint y: 140, endPoint x: 762, endPoint y: 98, distance: 41.4
click at [767, 92] on section "Pages Styling Navigation Scripts Components Settings Page Builder Action Script…" at bounding box center [451, 241] width 902 height 416
drag, startPoint x: 748, startPoint y: 144, endPoint x: 751, endPoint y: 107, distance: 37.5
click at [751, 107] on section "Pages Styling Navigation Scripts Components Settings Page Builder Action Script…" at bounding box center [451, 241] width 902 height 416
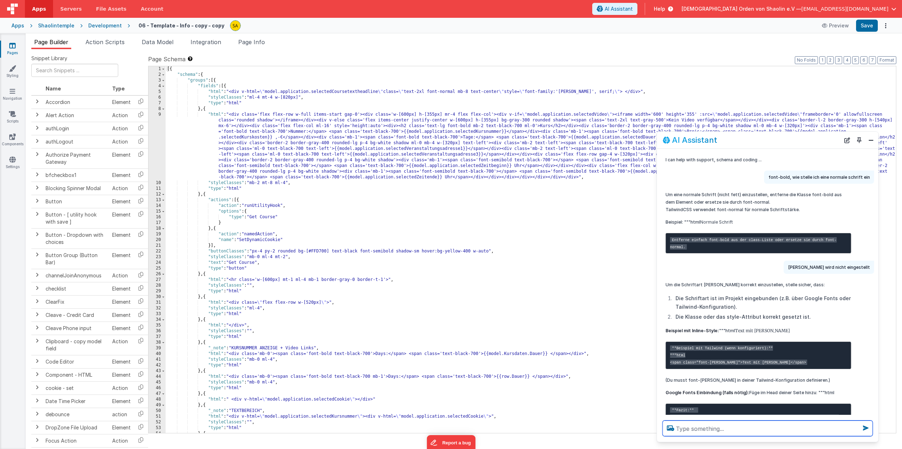
click at [765, 434] on textarea at bounding box center [768, 429] width 210 height 16
type textarea "wie kann ich in der Headline die Schrift auf [PERSON_NAME] ändern?"
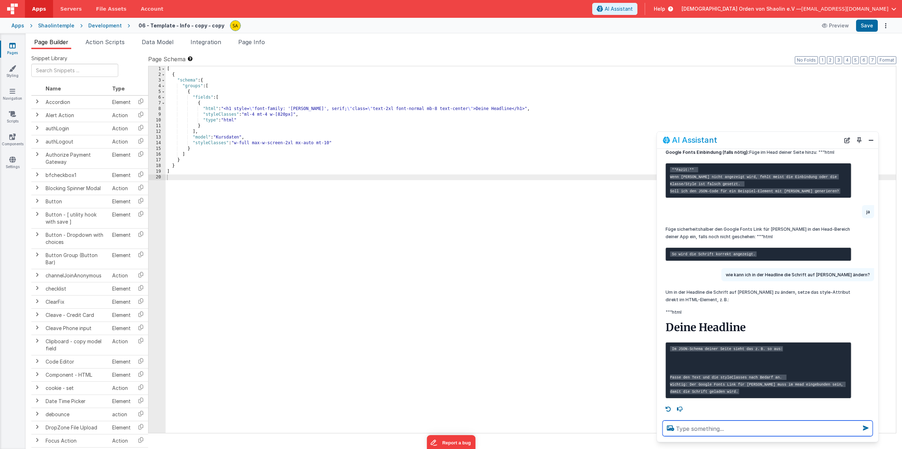
scroll to position [298, 0]
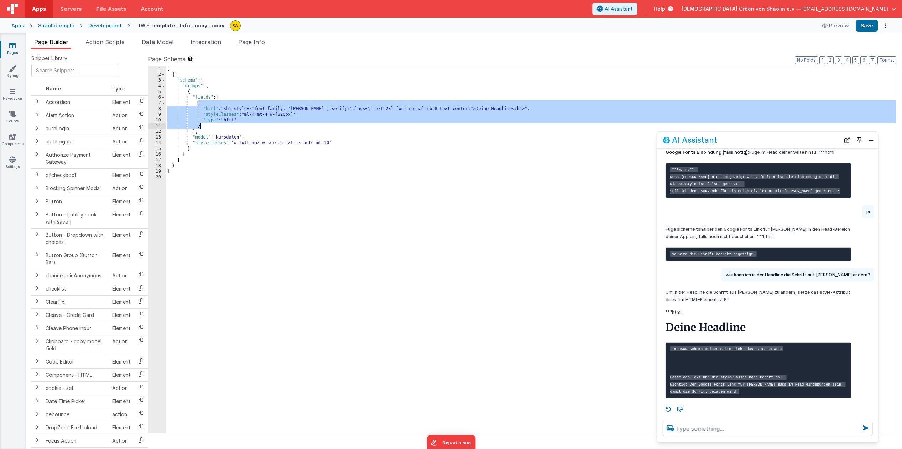
drag, startPoint x: 198, startPoint y: 104, endPoint x: 205, endPoint y: 128, distance: 24.6
click at [205, 128] on div "[ { "schema" : { "groups" : [ { "fields" : [ { "html" : "<h1 style= \" font-fam…" at bounding box center [531, 255] width 731 height 378
click at [282, 135] on div "[ { "schema" : { "groups" : [ { "fields" : [ { "html" : "<h1 style= \" font-fam…" at bounding box center [531, 255] width 731 height 378
drag, startPoint x: 198, startPoint y: 105, endPoint x: 207, endPoint y: 125, distance: 22.2
click at [207, 125] on div "[ { "schema" : { "groups" : [ { "fields" : [ { "html" : "<h1 style= \" font-fam…" at bounding box center [531, 255] width 731 height 378
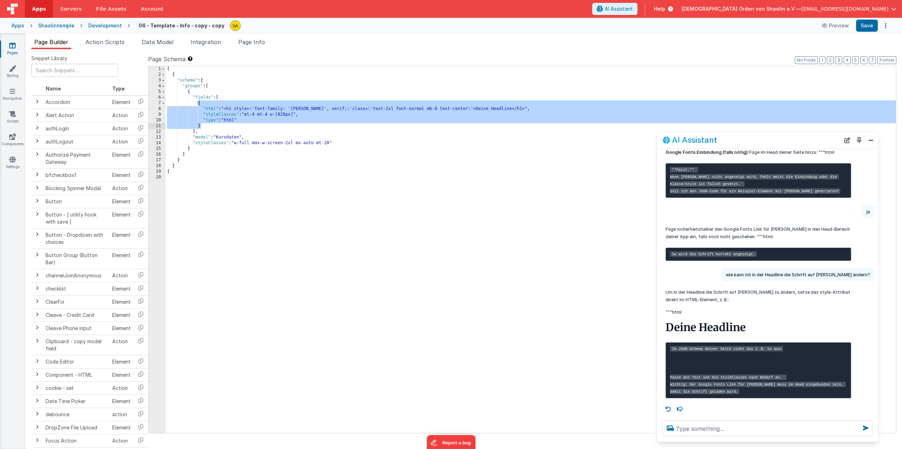
click at [10, 45] on icon at bounding box center [12, 45] width 6 height 7
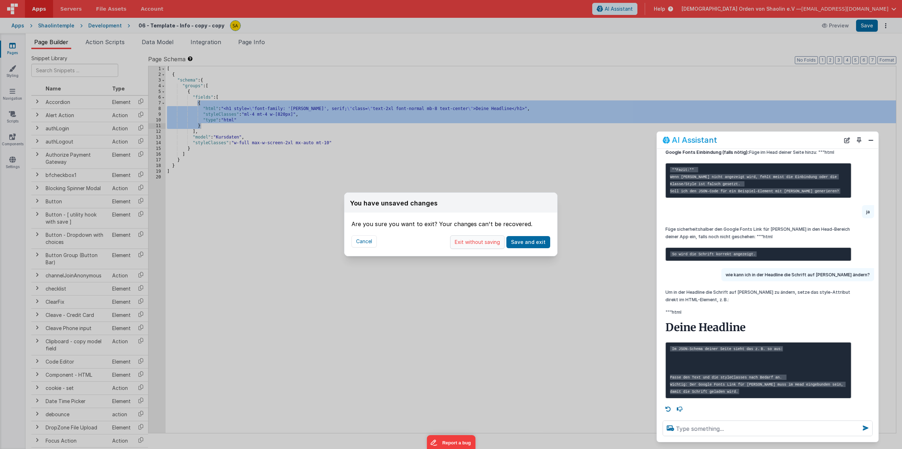
click at [472, 240] on button "Exit without saving" at bounding box center [477, 243] width 55 height 14
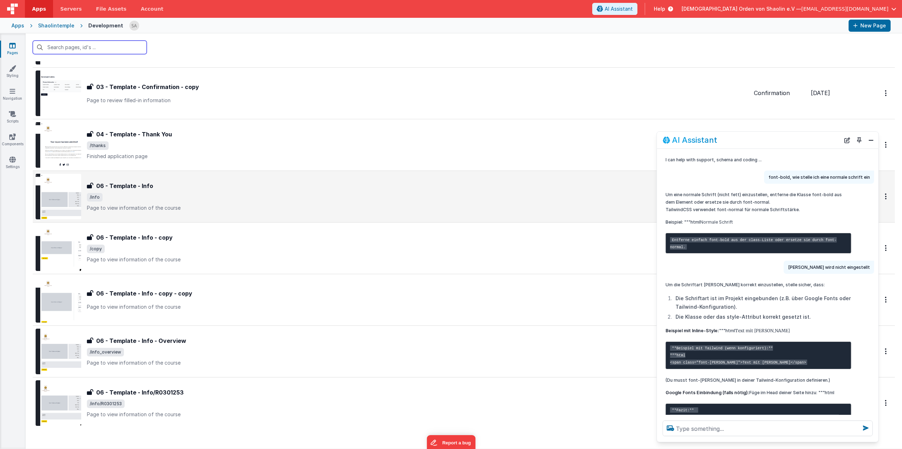
scroll to position [385, 0]
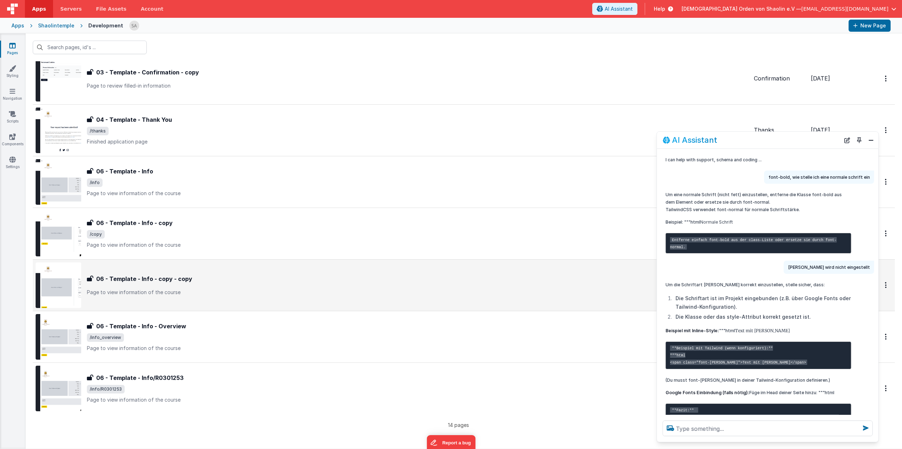
click at [336, 286] on div "06 - Template - Info - copy - copy 06 - Template - Info - copy - copy Page to v…" at bounding box center [418, 285] width 662 height 21
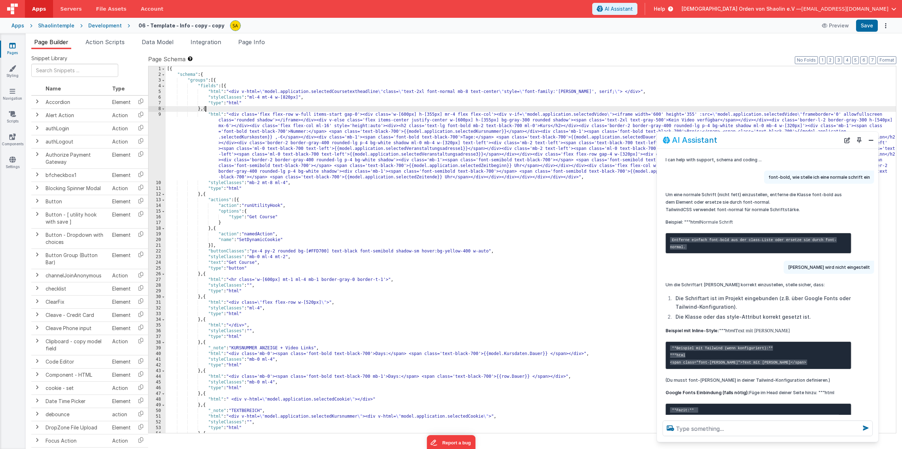
click at [205, 109] on div "[{ "schema" : { "groups" : [{ "fields" : [{ "html" : "<div v-html= \" model.app…" at bounding box center [531, 255] width 731 height 378
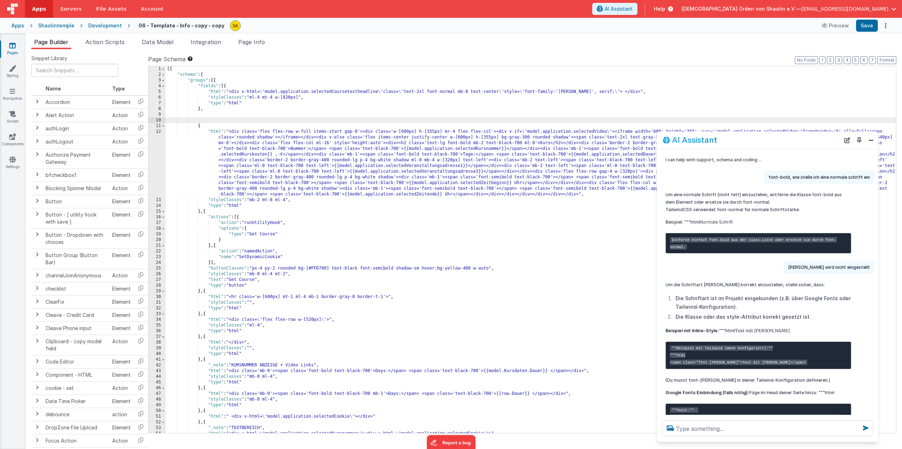
click at [215, 120] on div "[{ "schema" : { "groups" : [{ "fields" : [{ "html" : "<div v-html= \" model.app…" at bounding box center [531, 255] width 731 height 378
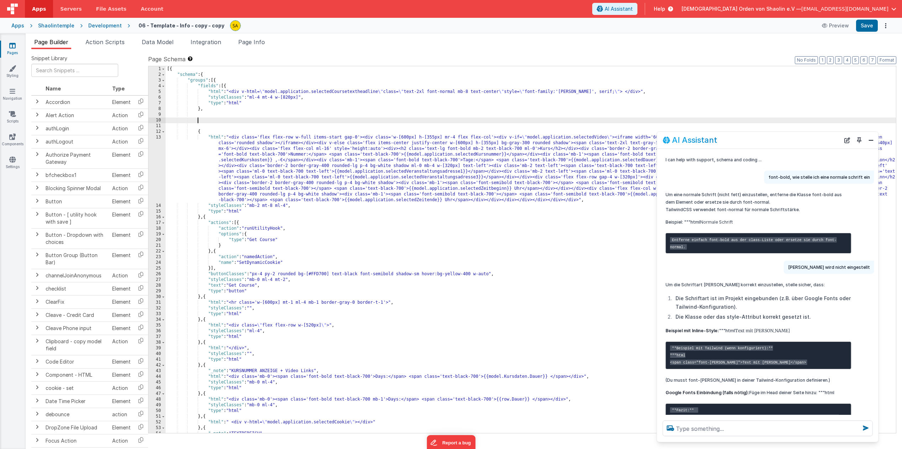
paste textarea
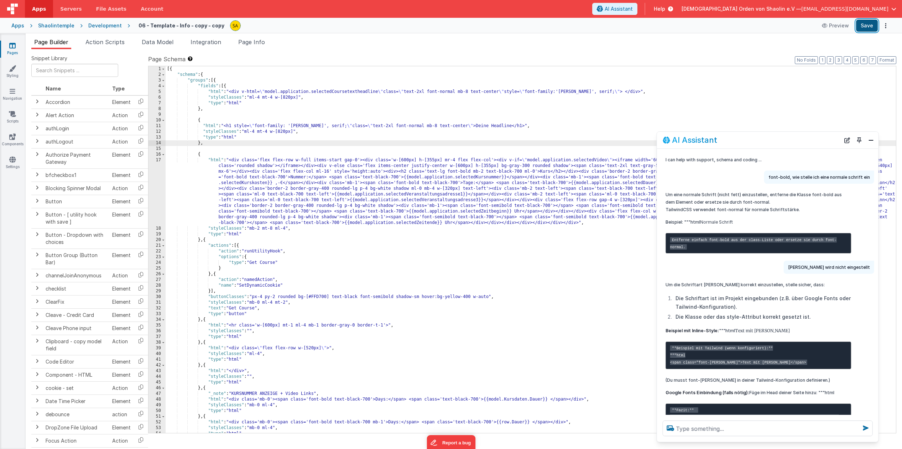
click at [864, 27] on button "Save" at bounding box center [868, 26] width 22 height 12
click at [344, 127] on div "[{ "schema" : { "groups" : [{ "fields" : [{ "html" : "<div v-html= \" model.app…" at bounding box center [531, 255] width 731 height 378
click at [870, 28] on button "Save" at bounding box center [868, 26] width 22 height 12
click at [362, 126] on div "[{ "schema" : { "groups" : [{ "fields" : [{ "html" : "<div v-html= \" model.app…" at bounding box center [531, 255] width 731 height 378
click at [867, 28] on button "Save" at bounding box center [868, 26] width 22 height 12
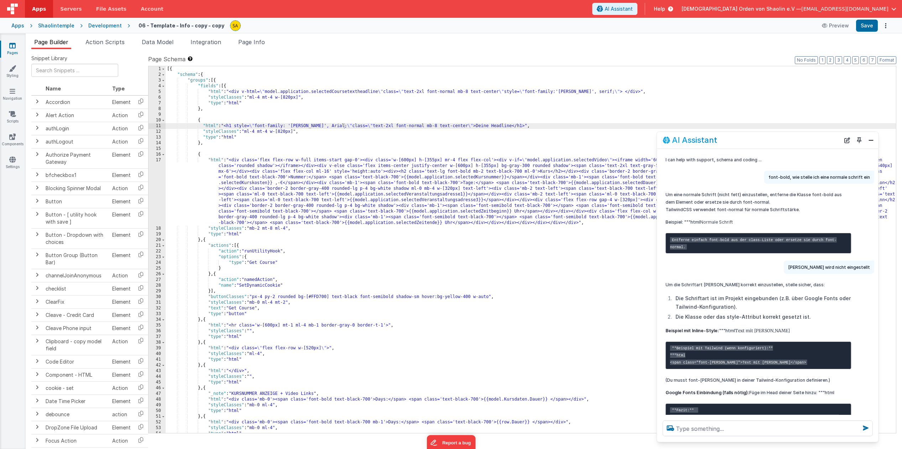
drag, startPoint x: 896, startPoint y: 82, endPoint x: 343, endPoint y: 127, distance: 554.8
click at [343, 127] on div "[{ "schema" : { "groups" : [{ "fields" : [{ "html" : "<div v-html= \" model.app…" at bounding box center [531, 255] width 731 height 378
click at [869, 26] on button "Save" at bounding box center [868, 26] width 22 height 12
click at [894, 10] on span "button" at bounding box center [894, 8] width 5 height 5
click at [799, 64] on div "Logout" at bounding box center [839, 67] width 105 height 7
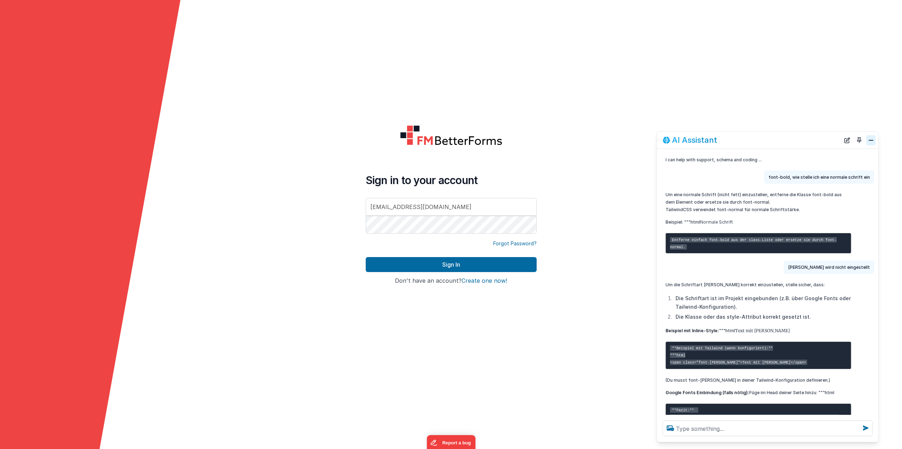
click at [869, 143] on button "Close" at bounding box center [871, 140] width 9 height 10
